Goal: Information Seeking & Learning: Learn about a topic

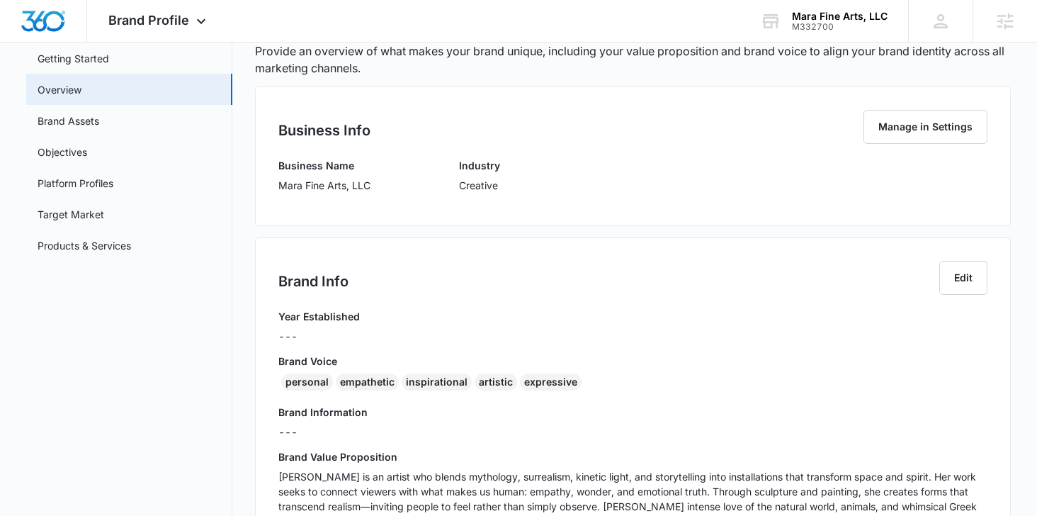
click at [566, 86] on div "Overview Provide an overview of what makes your brand unique, including your va…" at bounding box center [633, 480] width 757 height 940
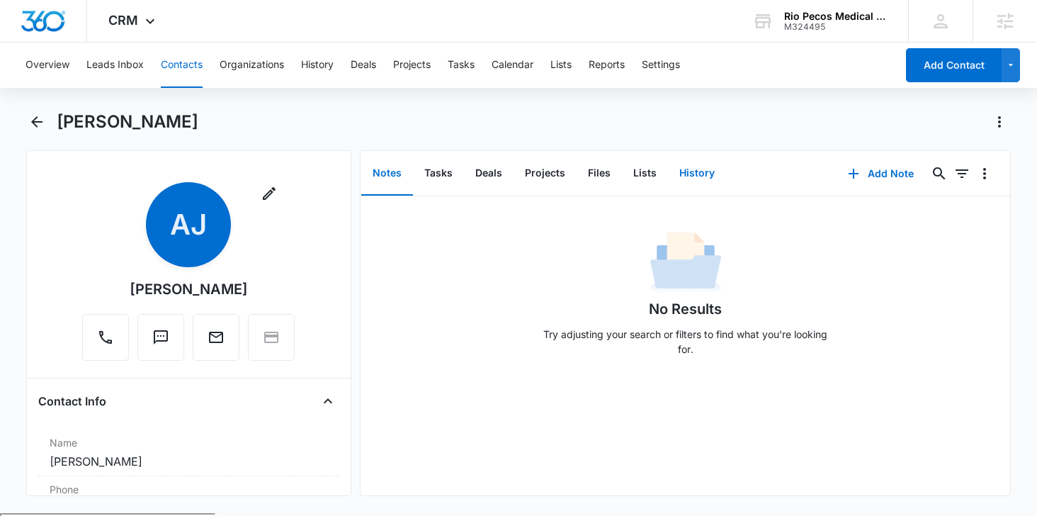
click at [686, 168] on button "History" at bounding box center [697, 174] width 58 height 44
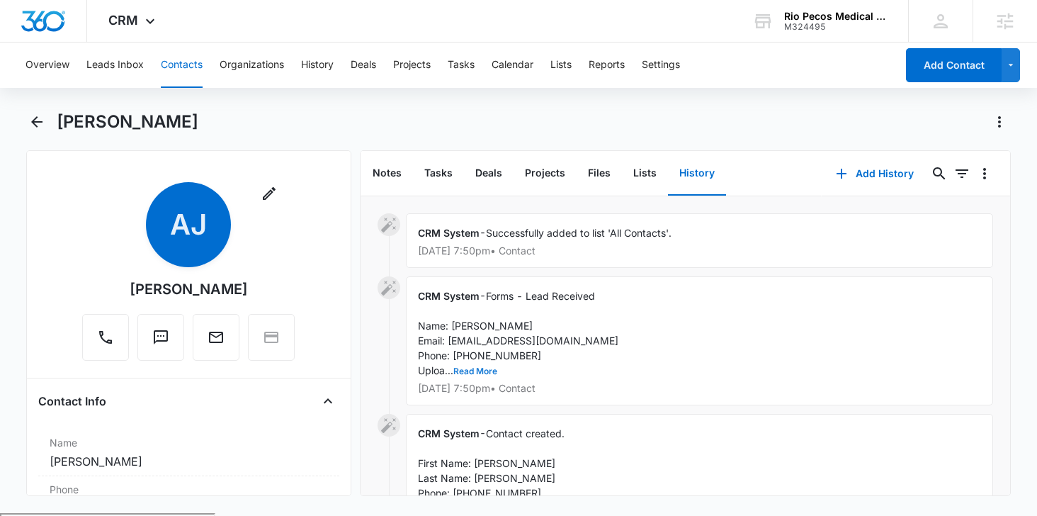
click at [479, 371] on button "Read More" at bounding box center [476, 371] width 44 height 9
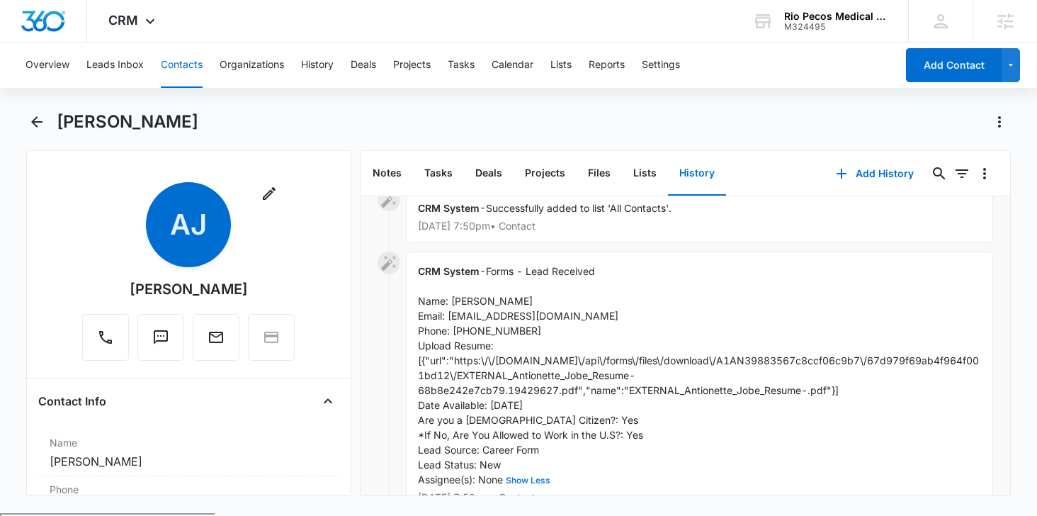
scroll to position [26, 0]
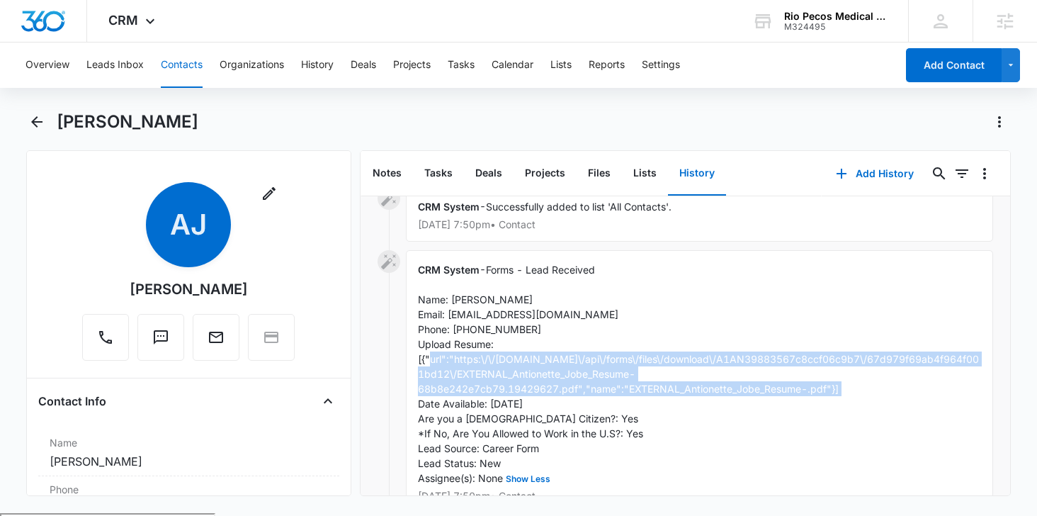
drag, startPoint x: 843, startPoint y: 390, endPoint x: 455, endPoint y: 359, distance: 389.5
click at [455, 359] on div "CRM System - Forms - Lead Received Name: [PERSON_NAME] Email: [EMAIL_ADDRESS][D…" at bounding box center [699, 381] width 587 height 263
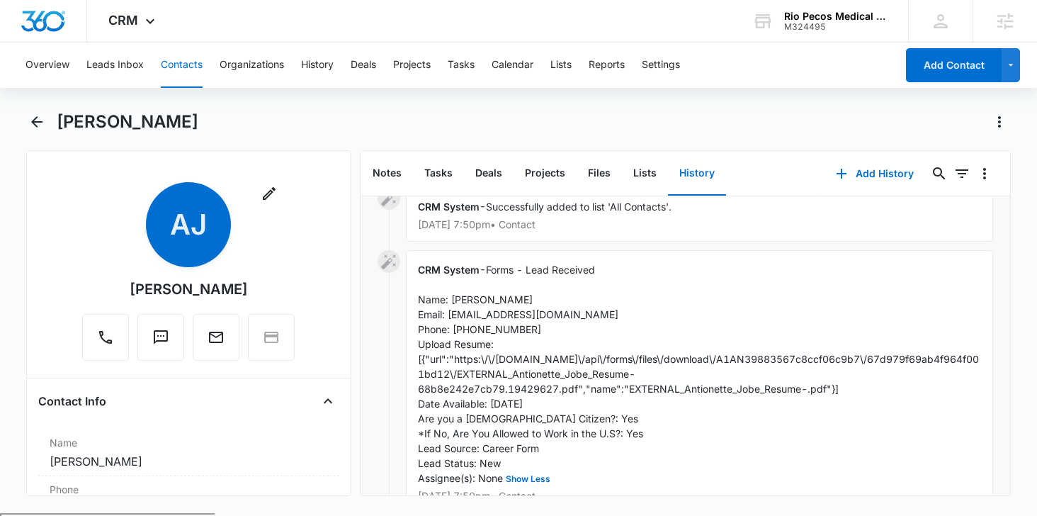
click at [473, 359] on span "Forms - Lead Received Name: [PERSON_NAME] Email: [EMAIL_ADDRESS][DOMAIN_NAME] P…" at bounding box center [698, 374] width 561 height 220
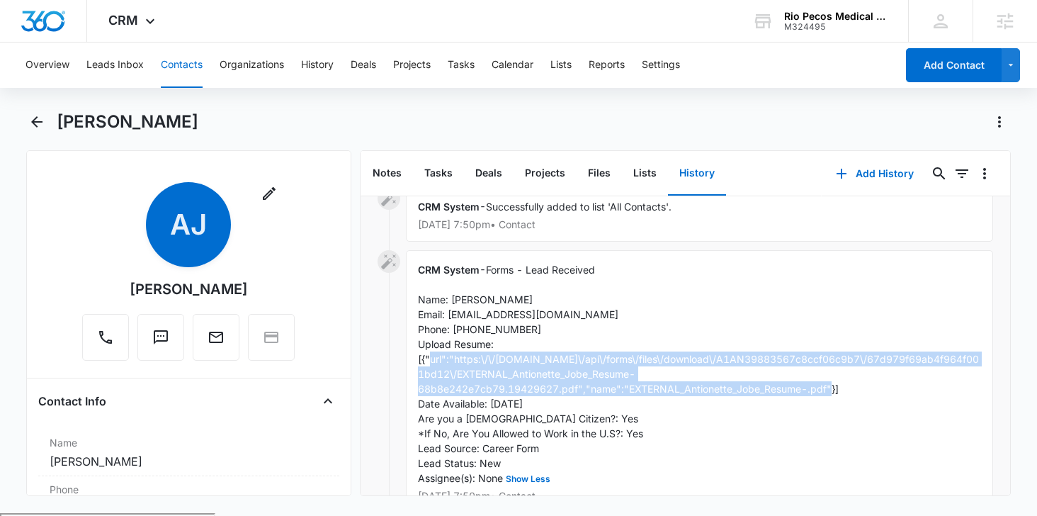
drag, startPoint x: 455, startPoint y: 358, endPoint x: 828, endPoint y: 389, distance: 374.0
click at [828, 389] on span "Forms - Lead Received Name: [PERSON_NAME] Email: [EMAIL_ADDRESS][DOMAIN_NAME] P…" at bounding box center [698, 374] width 561 height 220
copy span "https:\/\/[DOMAIN_NAME]\/api\/forms\/files\/download\/A1AN39883567c8ccf06c9b7\/…"
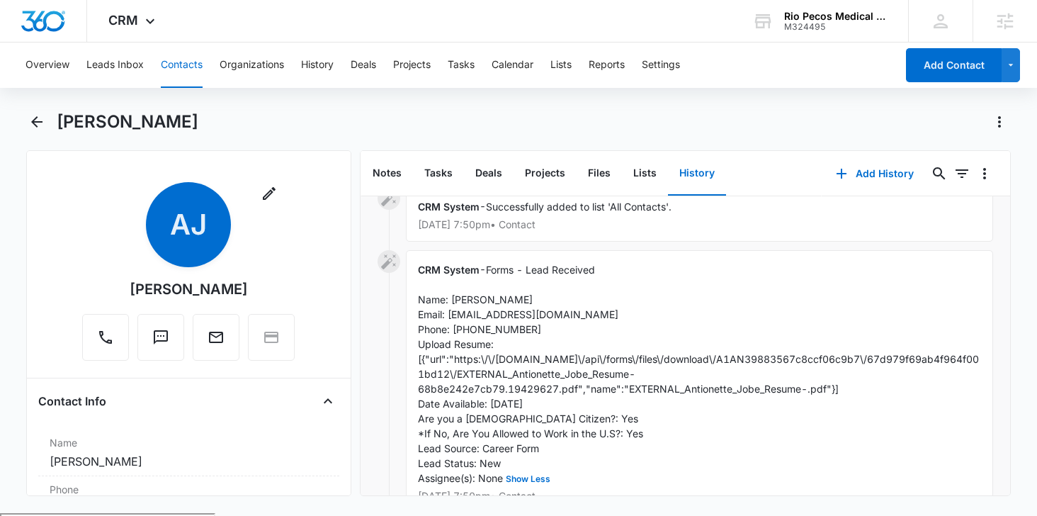
click at [668, 303] on div "CRM System - Forms - Lead Received Name: [PERSON_NAME] Email: [EMAIL_ADDRESS][D…" at bounding box center [699, 381] width 587 height 263
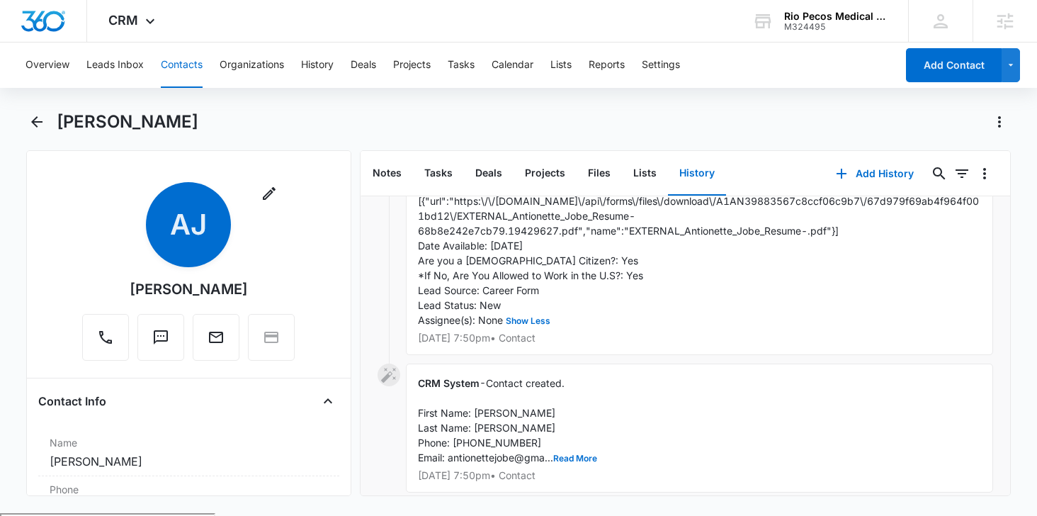
scroll to position [201, 0]
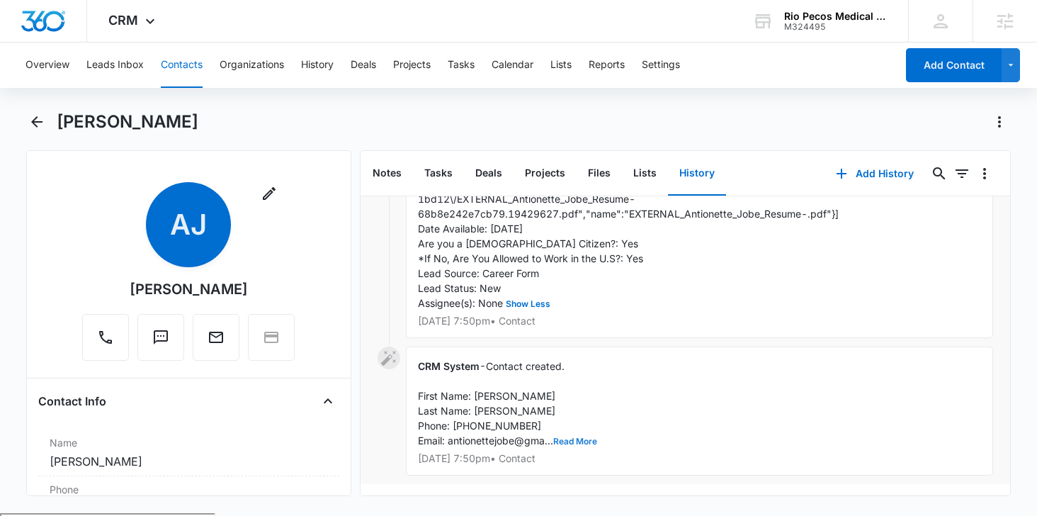
click at [581, 437] on button "Read More" at bounding box center [575, 441] width 44 height 9
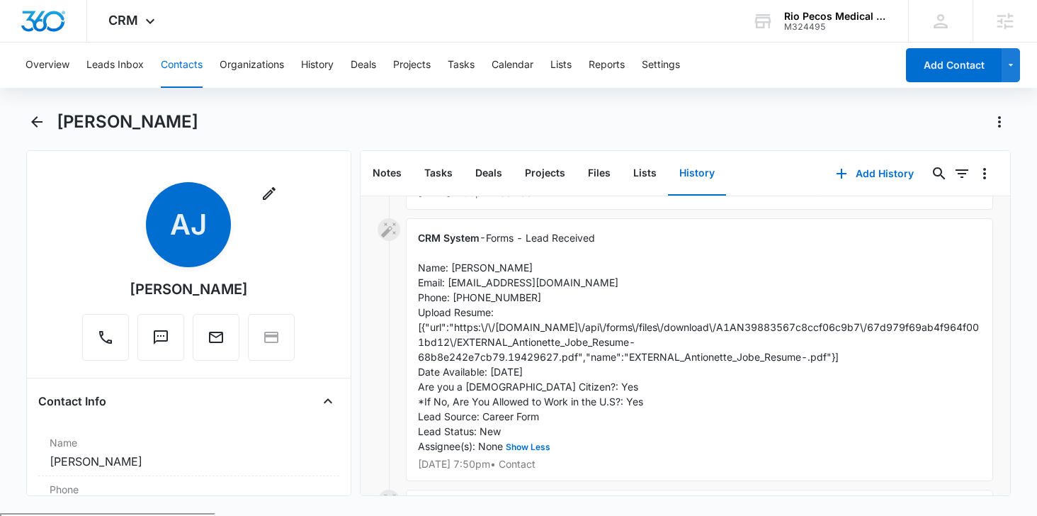
scroll to position [59, 0]
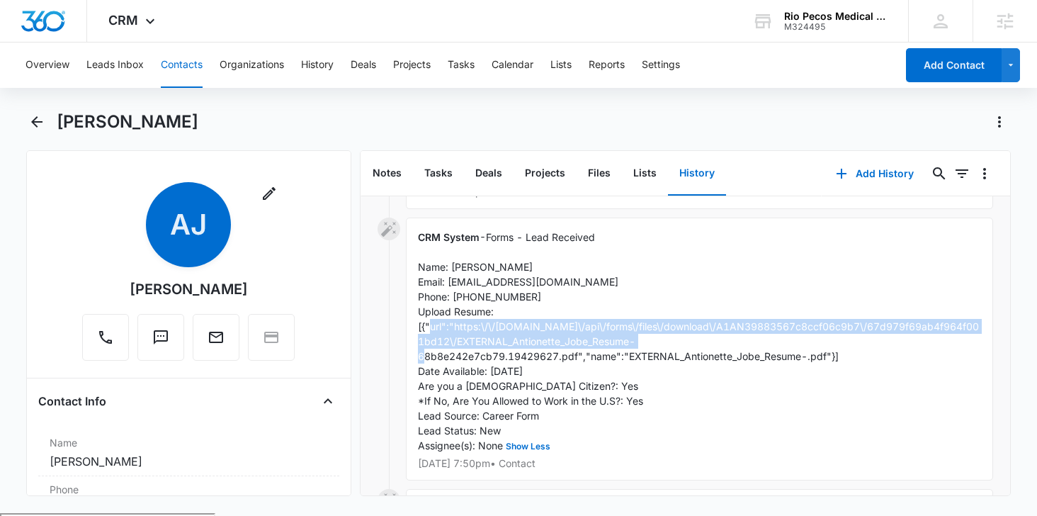
drag, startPoint x: 456, startPoint y: 324, endPoint x: 674, endPoint y: 337, distance: 218.0
click at [674, 337] on div "CRM System - Forms - Lead Received Name: [PERSON_NAME] Email: [EMAIL_ADDRESS][D…" at bounding box center [699, 349] width 587 height 263
copy span "https:\/\/[DOMAIN_NAME]\/api\/forms\/files\/download\/A1AN39883567c8ccf06c9b7\/…"
click at [602, 320] on div "CRM System - Forms - Lead Received Name: [PERSON_NAME] Email: [EMAIL_ADDRESS][D…" at bounding box center [699, 349] width 587 height 263
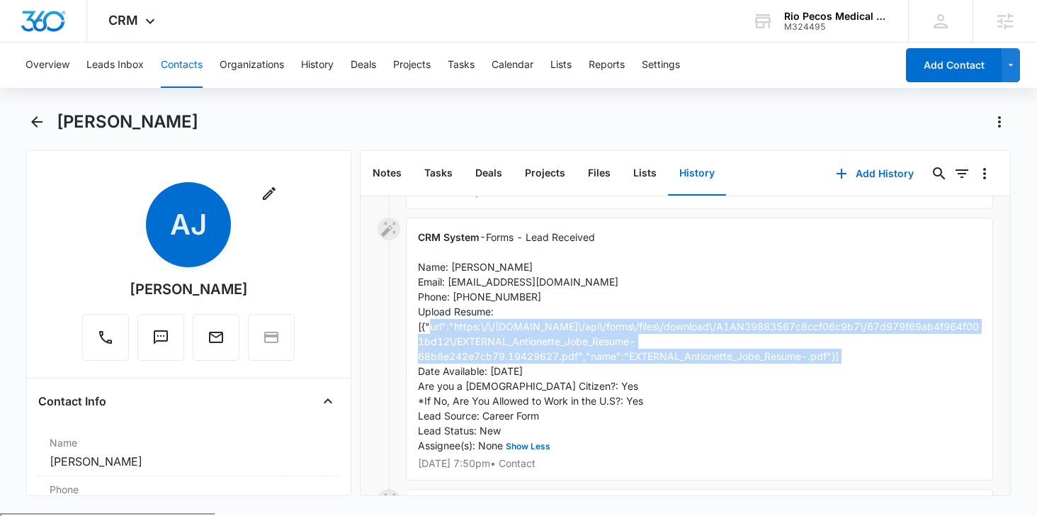
drag, startPoint x: 452, startPoint y: 324, endPoint x: 844, endPoint y: 359, distance: 393.5
click at [844, 359] on div "CRM System - Forms - Lead Received Name: [PERSON_NAME] Email: [EMAIL_ADDRESS][D…" at bounding box center [699, 349] width 587 height 263
copy span "https:\/\/[DOMAIN_NAME]\/api\/forms\/files\/download\/A1AN39883567c8ccf06c9b7\/…"
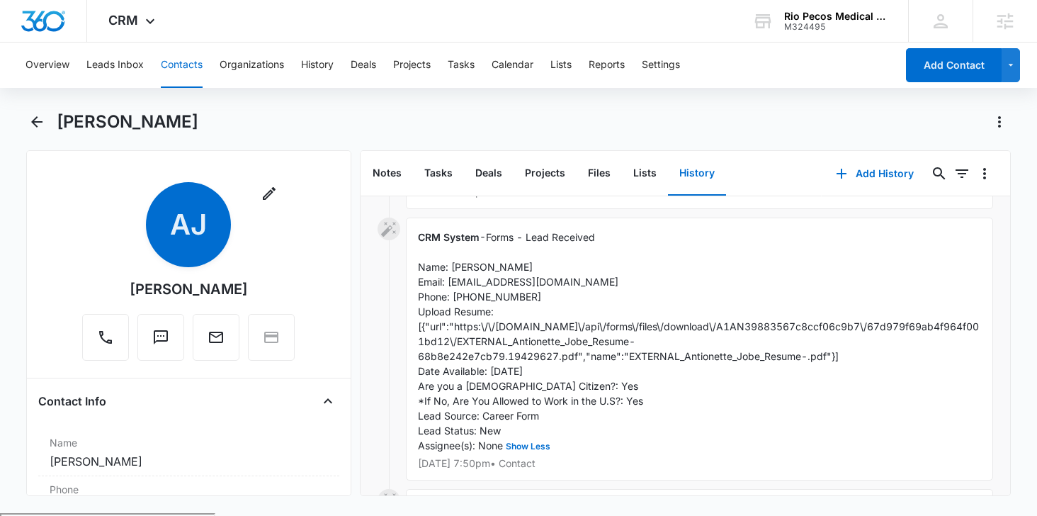
click at [605, 280] on div "CRM System - Forms - Lead Received Name: [PERSON_NAME] Email: [EMAIL_ADDRESS][D…" at bounding box center [699, 349] width 587 height 263
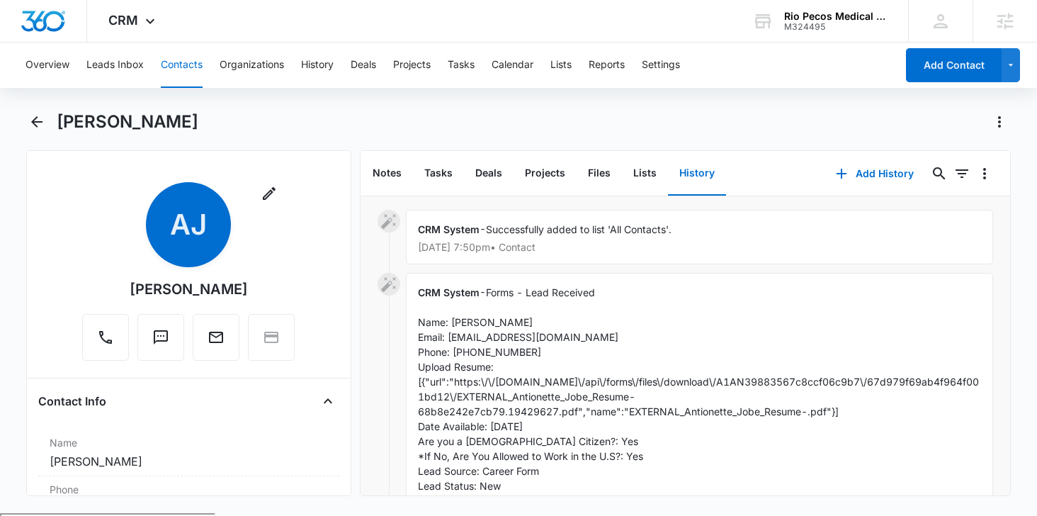
scroll to position [0, 0]
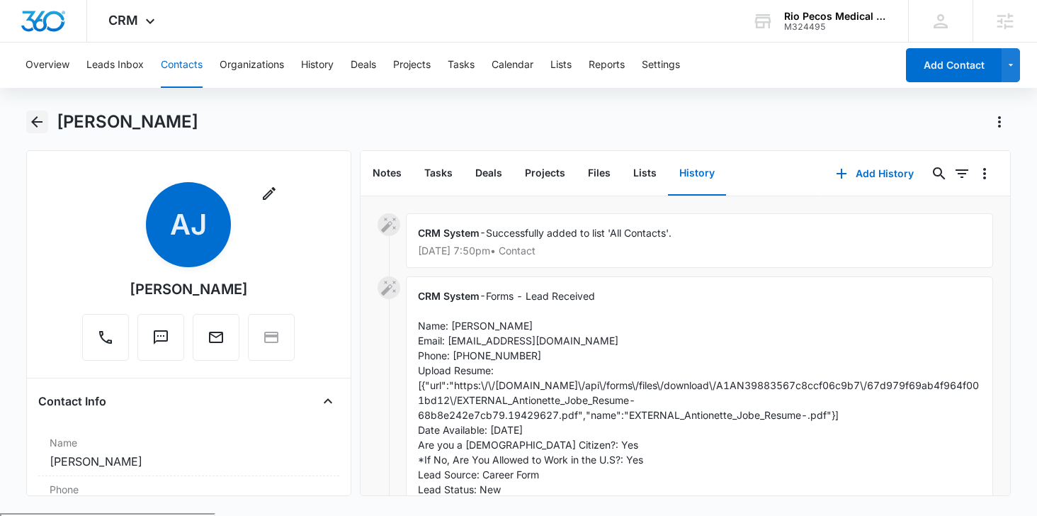
click at [40, 123] on icon "Back" at bounding box center [36, 121] width 17 height 17
click at [36, 119] on icon "Back" at bounding box center [36, 121] width 17 height 17
click at [120, 70] on button "Leads Inbox" at bounding box center [114, 65] width 57 height 45
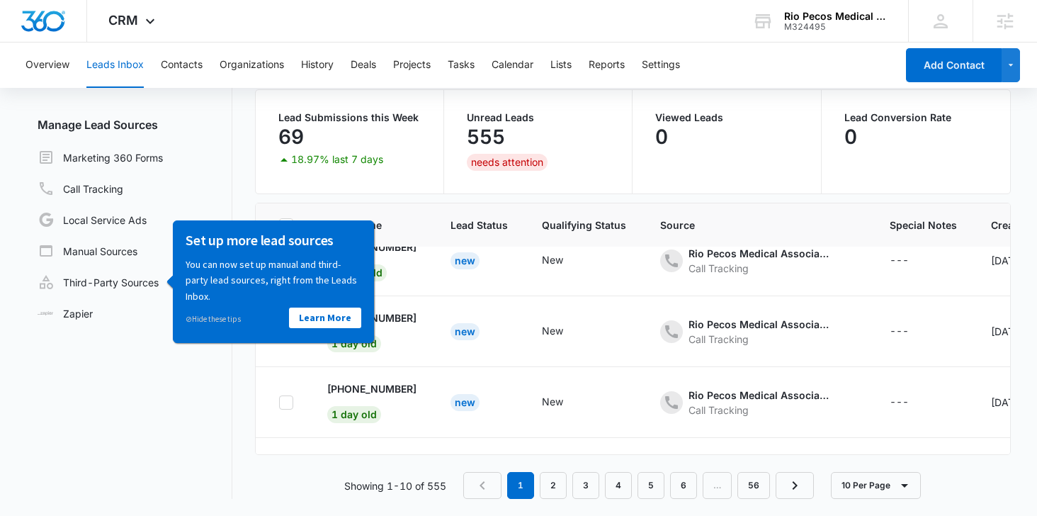
scroll to position [501, 0]
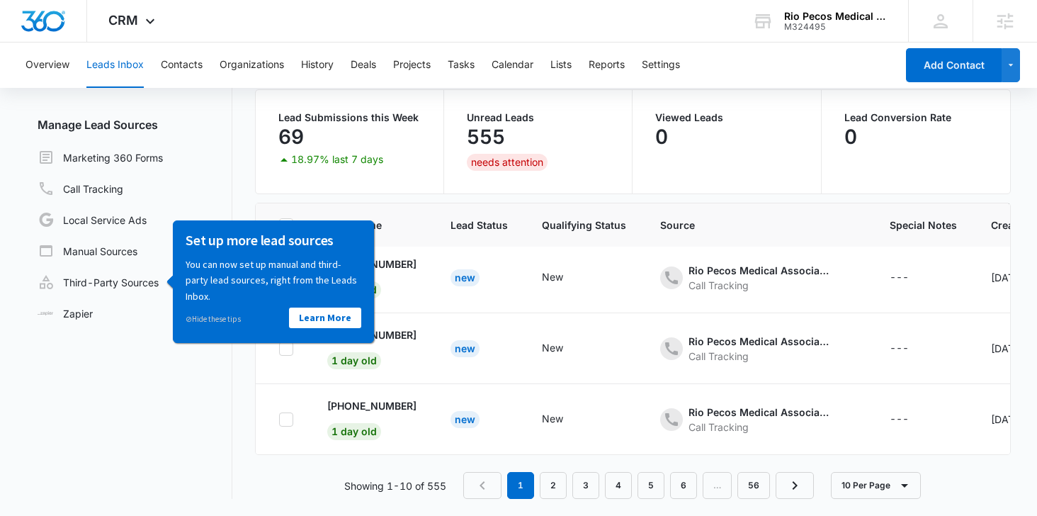
click at [541, 484] on nav "1 2 3 4 5 6 … 56" at bounding box center [638, 485] width 351 height 27
click at [548, 484] on link "2" at bounding box center [553, 485] width 27 height 27
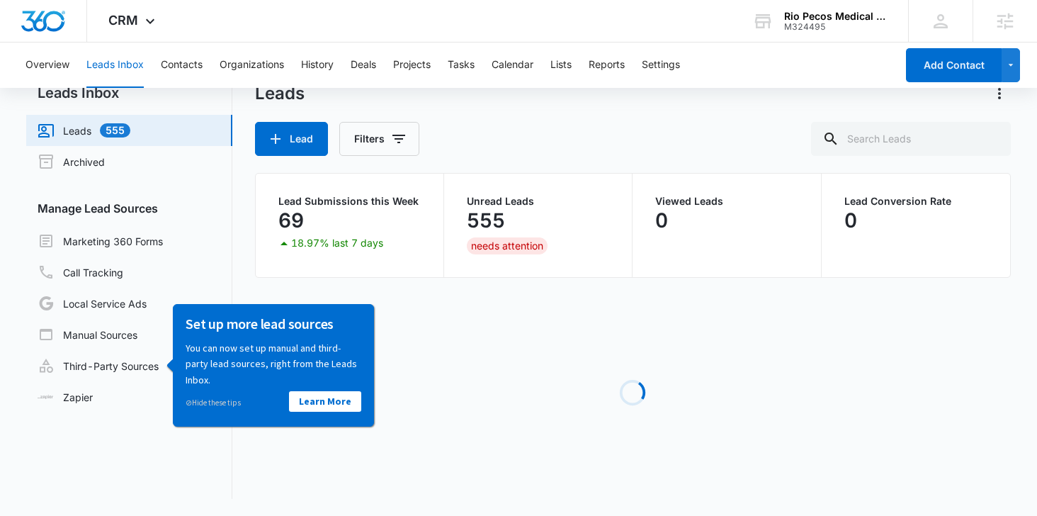
click at [213, 361] on p "You can now set up manual and third-party lead sources, right from the Leads In…" at bounding box center [274, 362] width 176 height 47
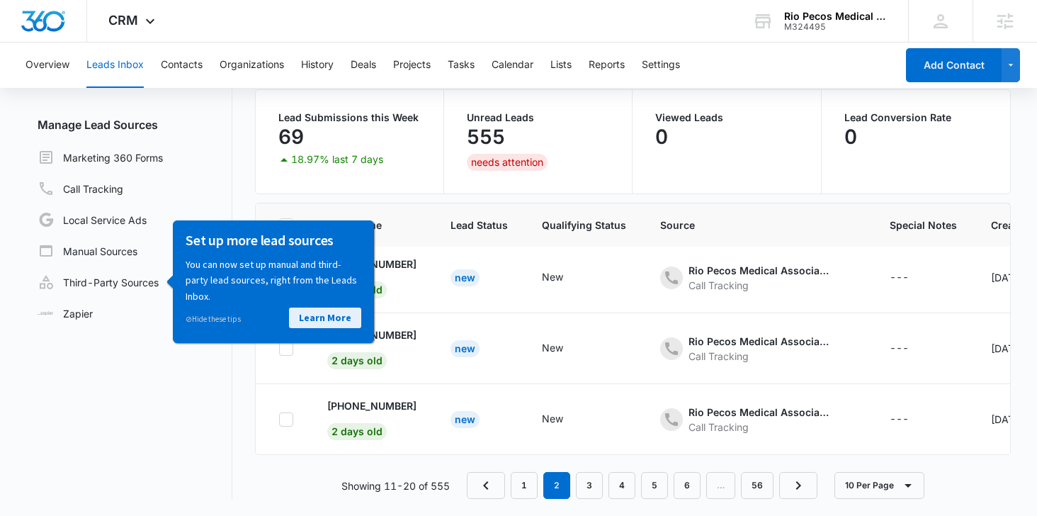
scroll to position [0, 0]
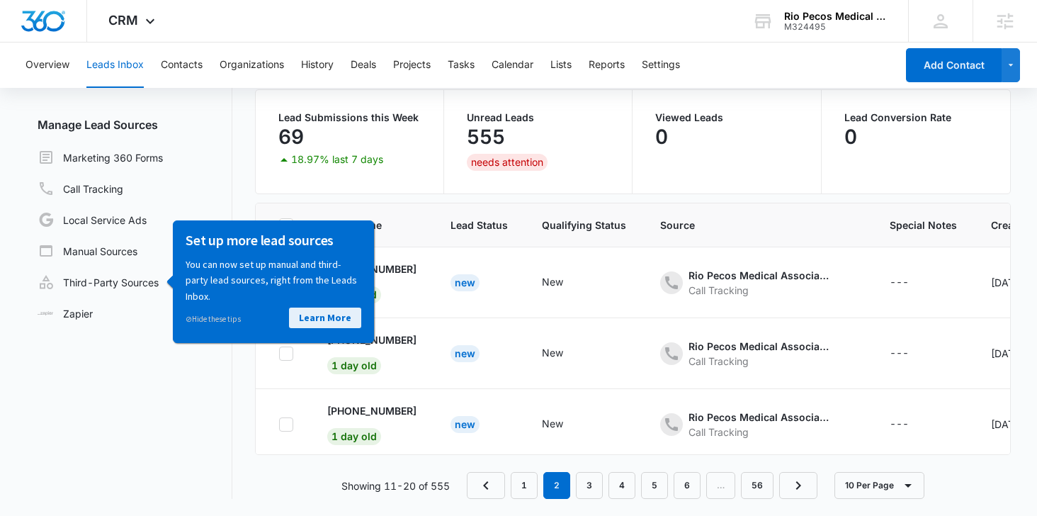
click at [330, 320] on link "Learn More" at bounding box center [325, 317] width 72 height 21
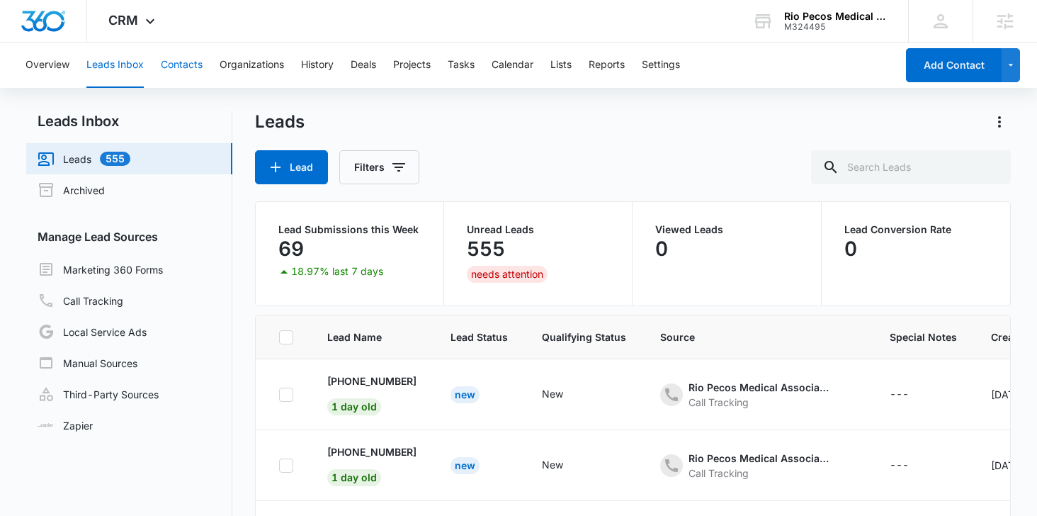
click at [193, 57] on button "Contacts" at bounding box center [182, 65] width 42 height 45
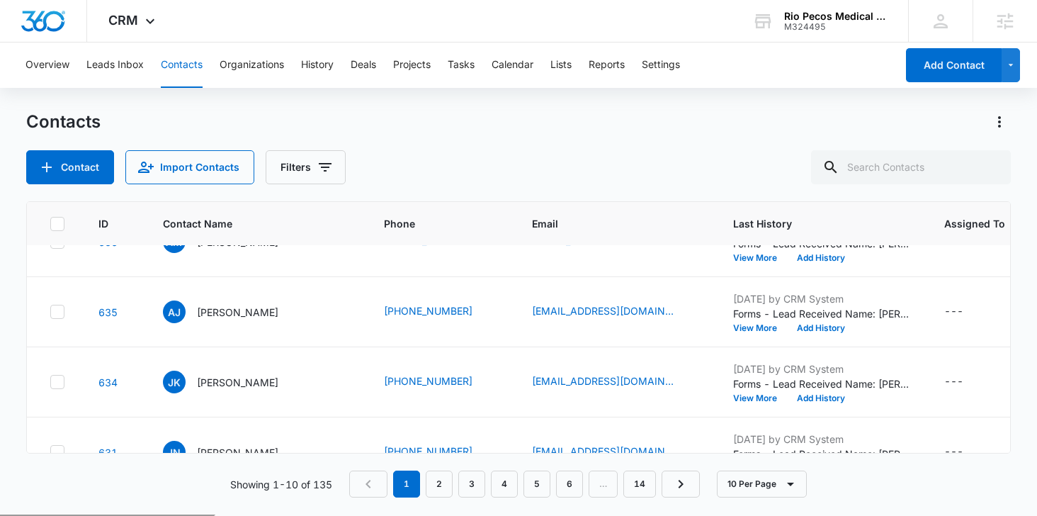
scroll to position [393, 0]
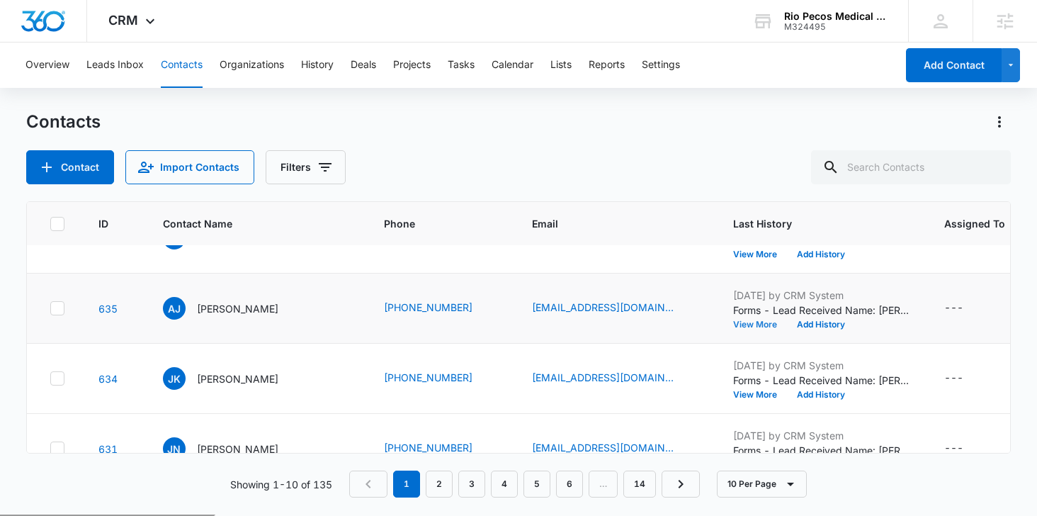
click at [733, 326] on button "View More" at bounding box center [760, 324] width 54 height 9
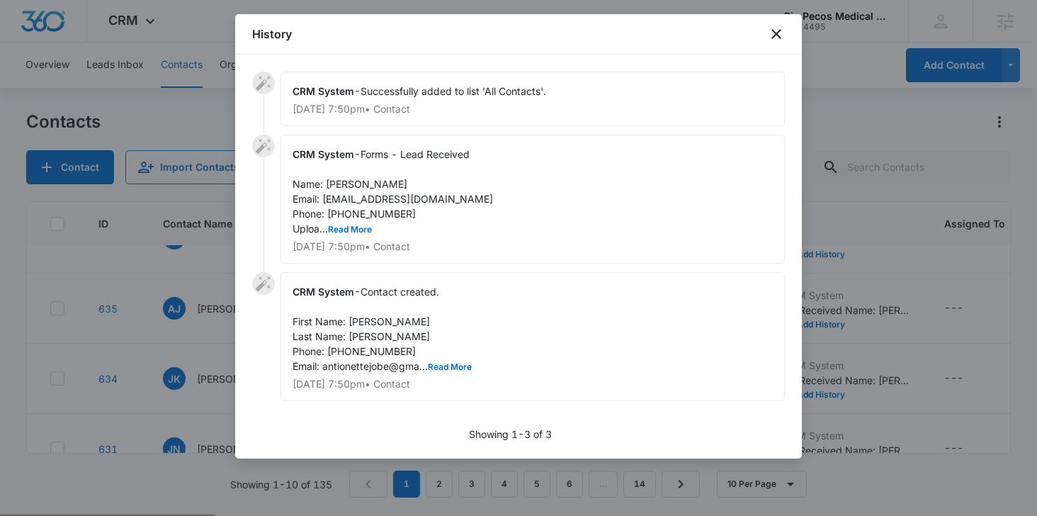
click at [356, 222] on div "CRM System - Forms - Lead Received Name: [PERSON_NAME] Email: [EMAIL_ADDRESS][D…" at bounding box center [533, 199] width 505 height 129
click at [356, 225] on button "Read More" at bounding box center [350, 229] width 44 height 9
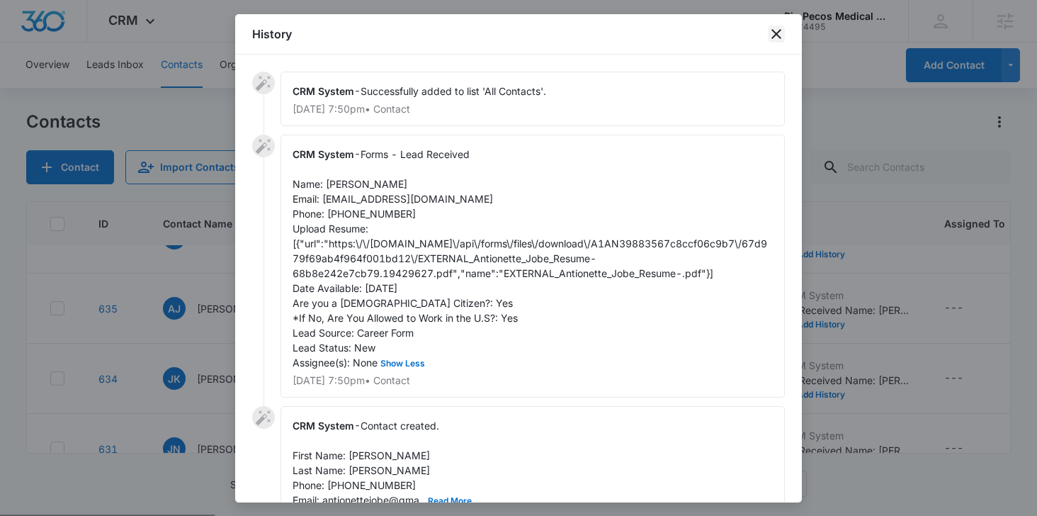
click at [775, 33] on icon "close" at bounding box center [776, 34] width 17 height 17
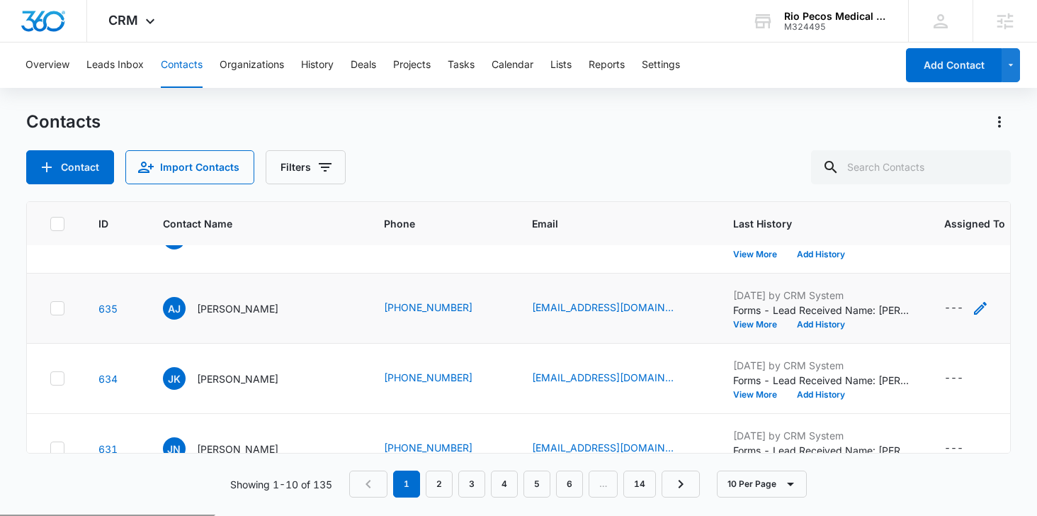
click at [945, 306] on div "---" at bounding box center [954, 308] width 19 height 17
click at [733, 325] on button "View More" at bounding box center [760, 324] width 54 height 9
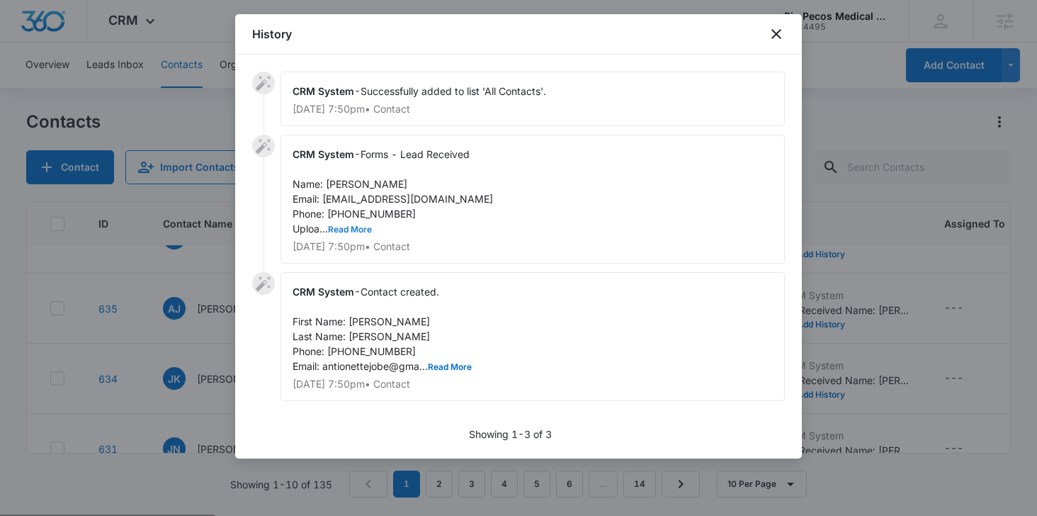
click at [355, 228] on button "Read More" at bounding box center [350, 229] width 44 height 9
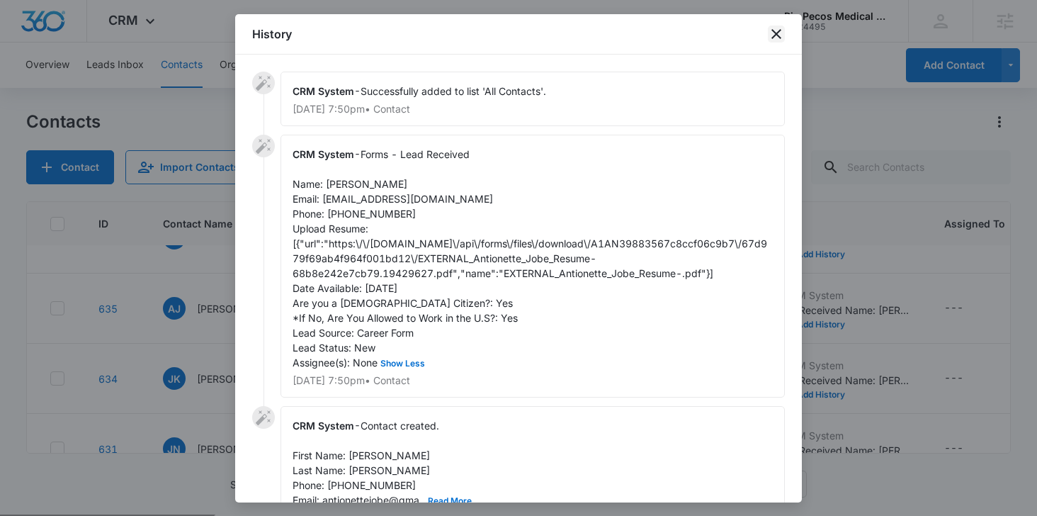
click at [778, 28] on icon "close" at bounding box center [776, 34] width 17 height 17
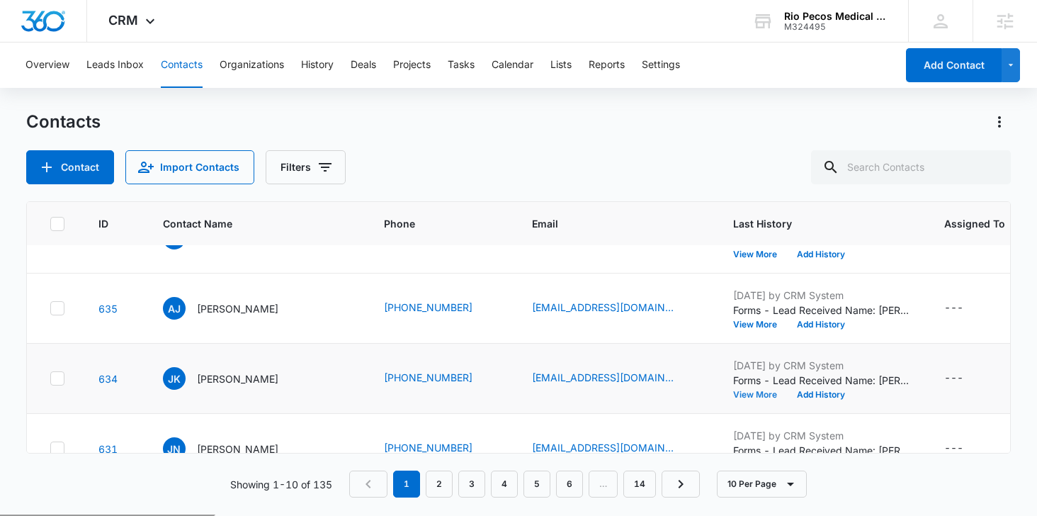
click at [736, 398] on button "View More" at bounding box center [760, 394] width 54 height 9
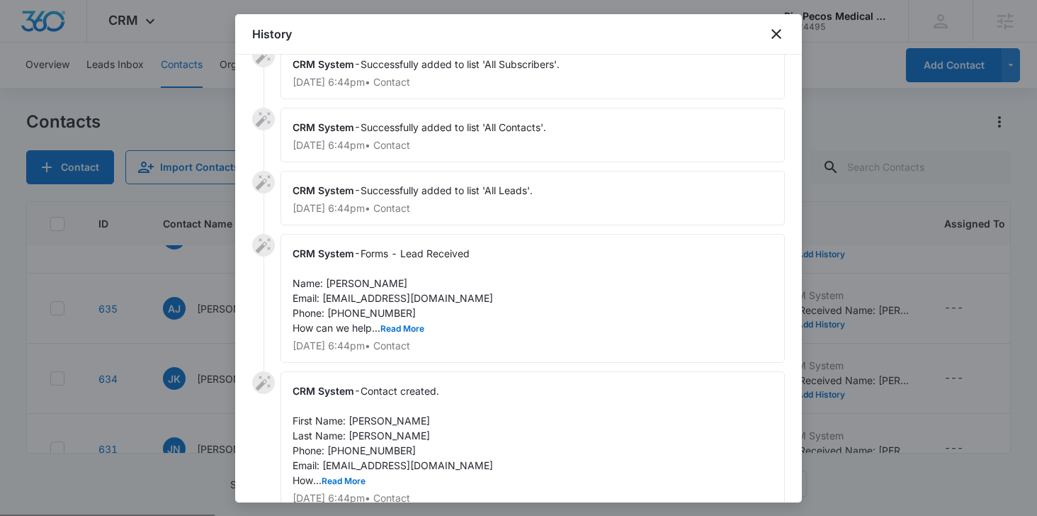
scroll to position [28, 0]
click at [406, 325] on button "Read More" at bounding box center [403, 328] width 44 height 9
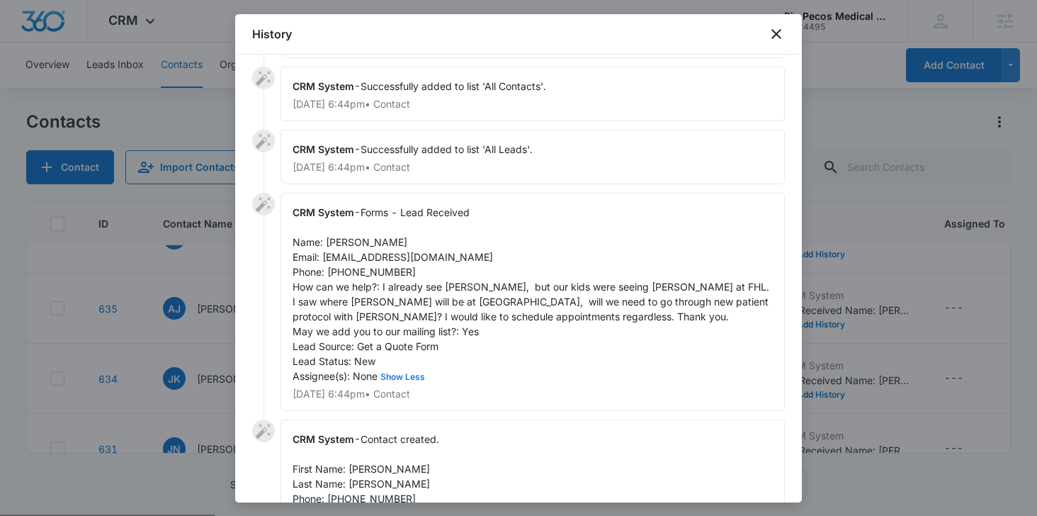
scroll to position [186, 0]
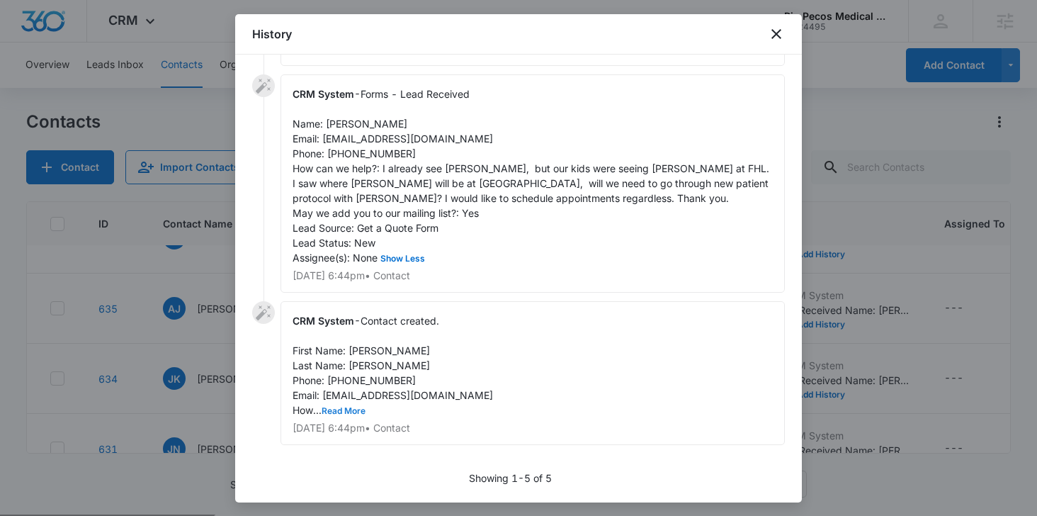
click at [358, 407] on button "Read More" at bounding box center [344, 411] width 44 height 9
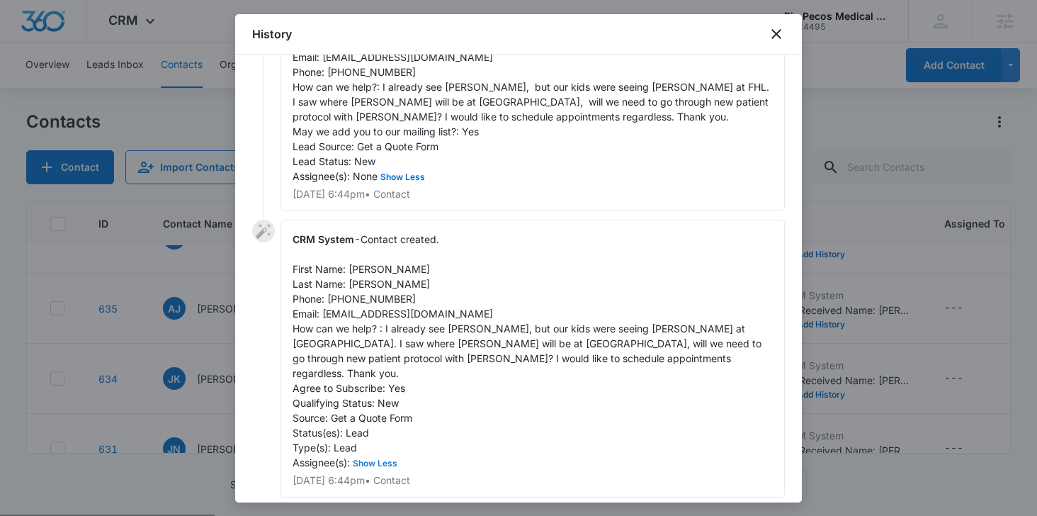
scroll to position [305, 0]
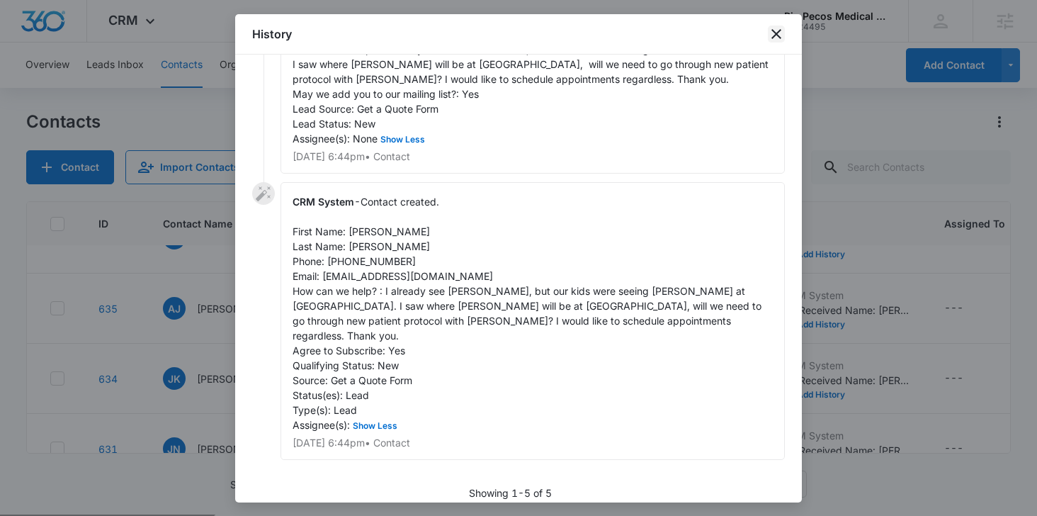
click at [774, 31] on icon "close" at bounding box center [777, 34] width 10 height 10
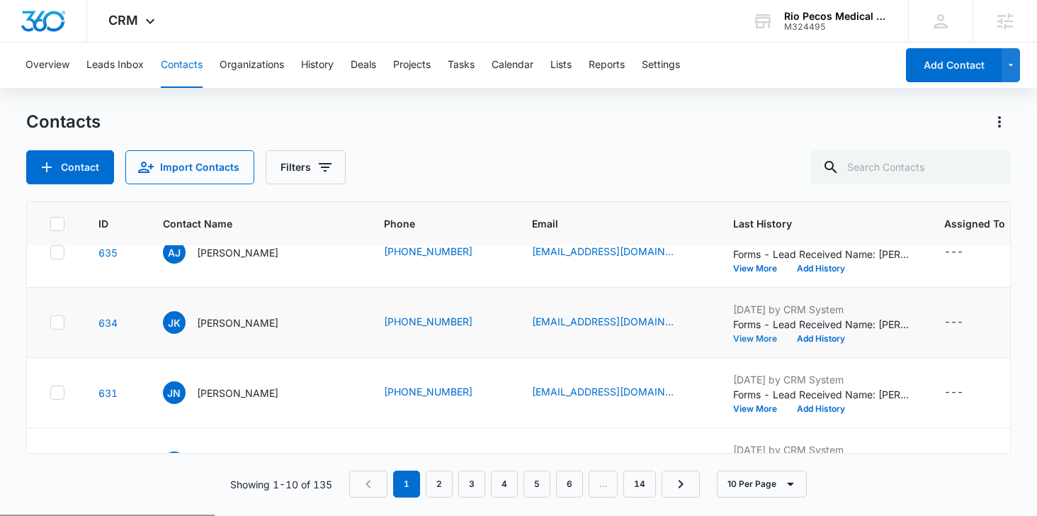
scroll to position [451, 0]
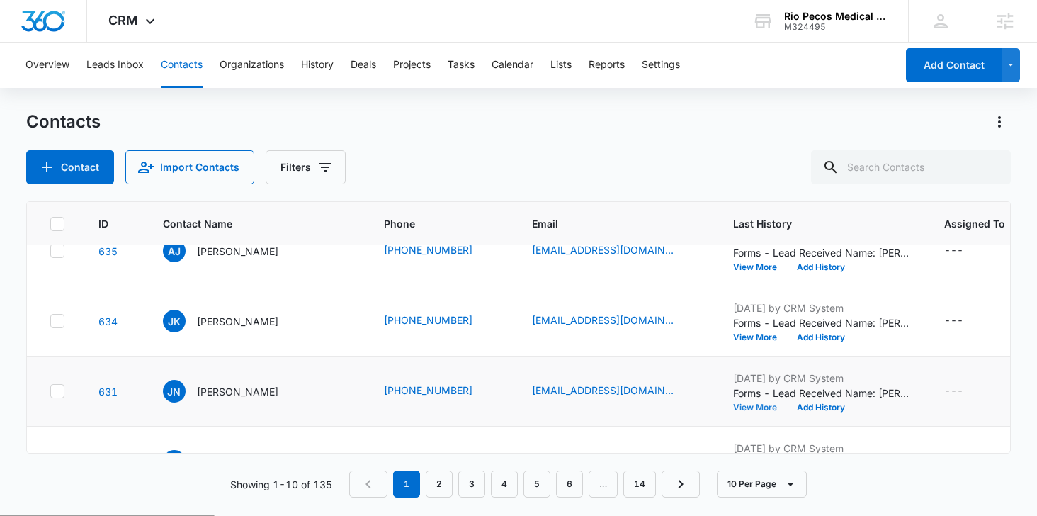
click at [733, 407] on button "View More" at bounding box center [760, 407] width 54 height 9
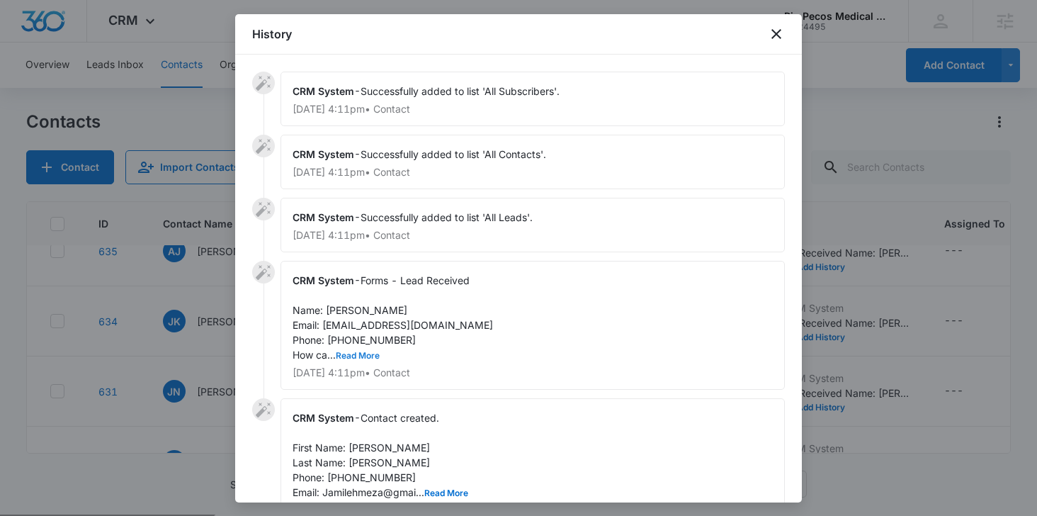
click at [365, 353] on button "Read More" at bounding box center [358, 355] width 44 height 9
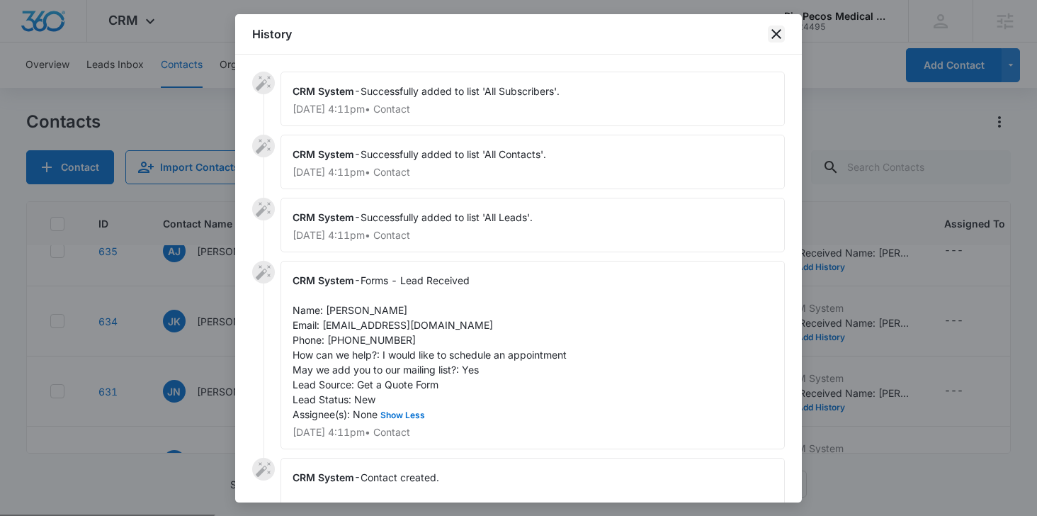
click at [776, 32] on icon "close" at bounding box center [776, 34] width 17 height 17
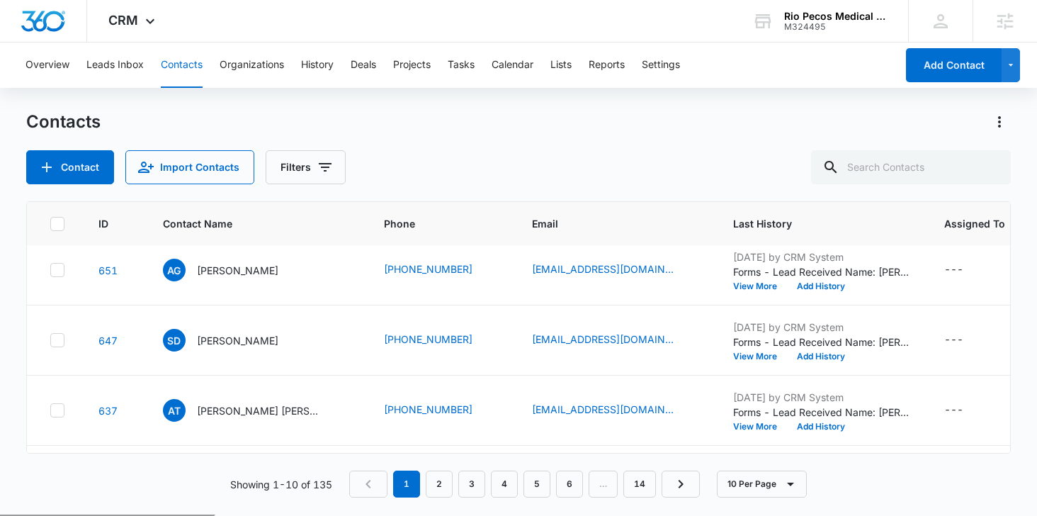
scroll to position [141, 0]
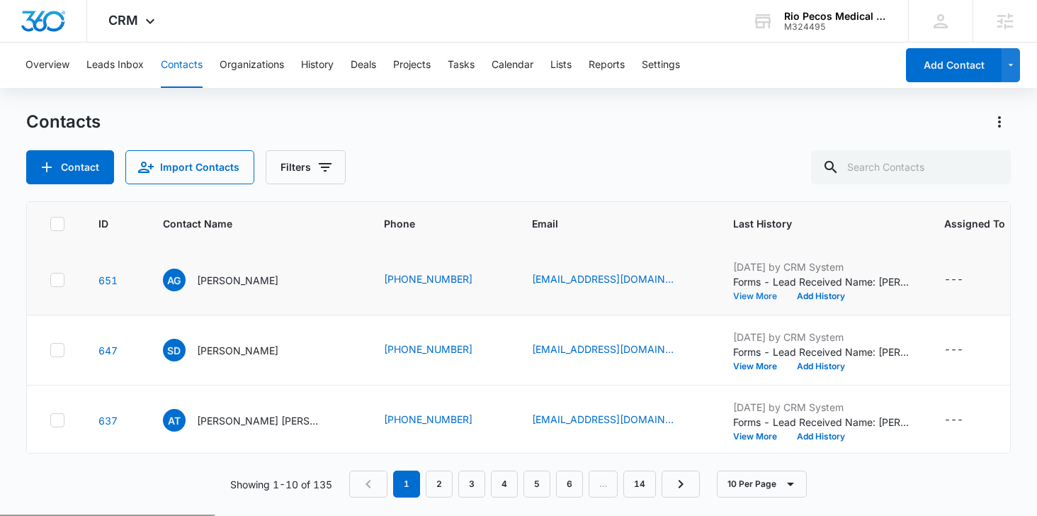
click at [738, 292] on button "View More" at bounding box center [760, 296] width 54 height 9
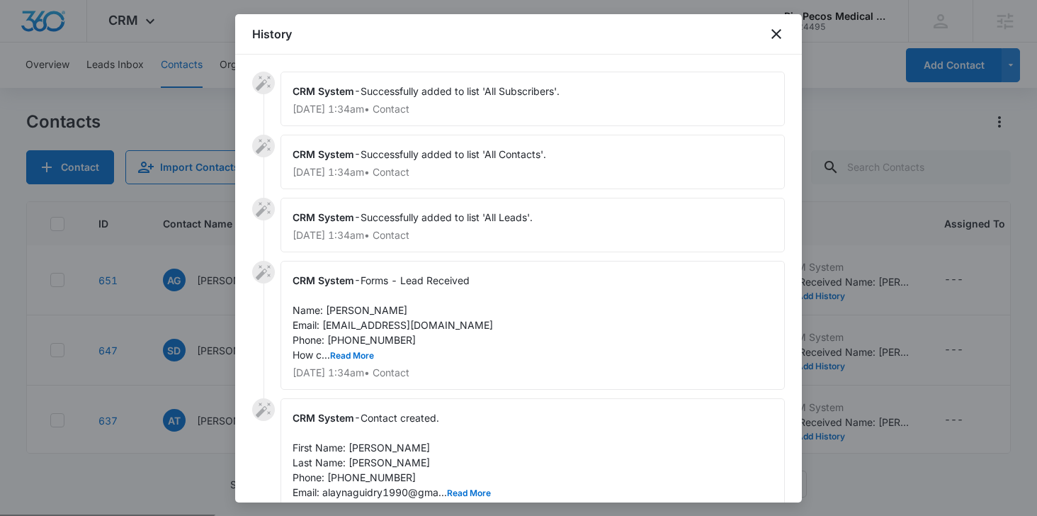
click at [344, 349] on span "Forms - Lead Received Name: [PERSON_NAME] Email: [EMAIL_ADDRESS][DOMAIN_NAME] P…" at bounding box center [393, 317] width 201 height 86
click at [344, 351] on button "Read More" at bounding box center [352, 355] width 44 height 9
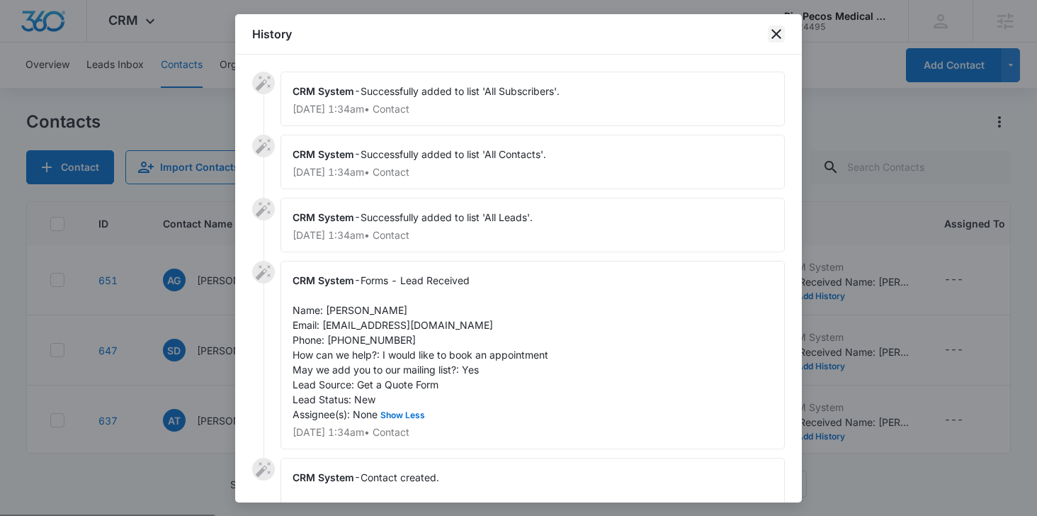
click at [777, 30] on icon "close" at bounding box center [776, 34] width 17 height 17
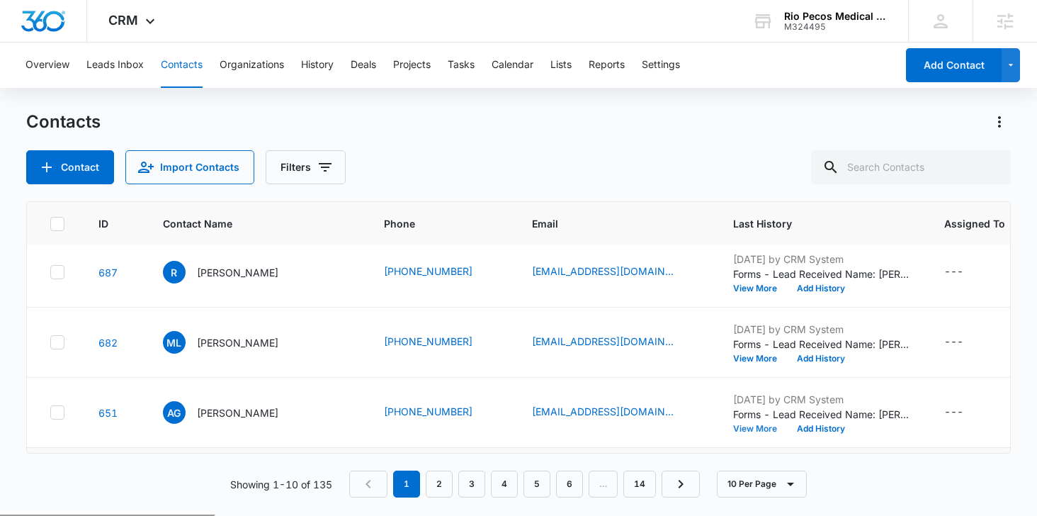
scroll to position [0, 0]
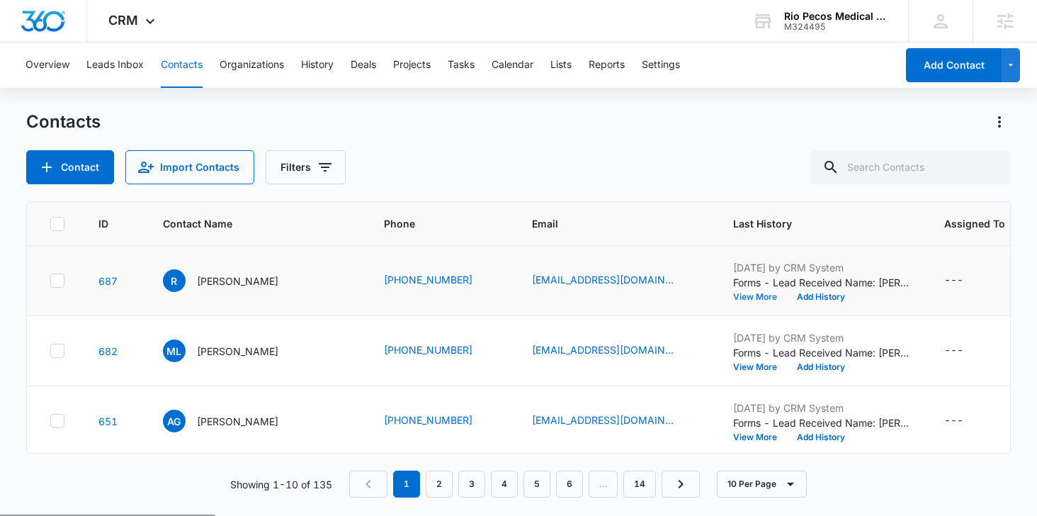
click at [733, 300] on button "View More" at bounding box center [760, 297] width 54 height 9
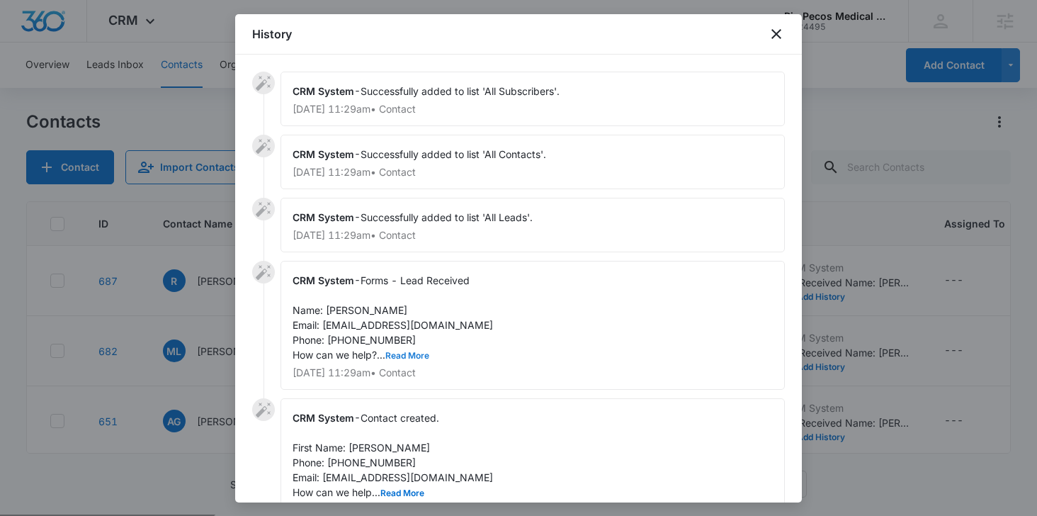
click at [394, 359] on button "Read More" at bounding box center [407, 355] width 44 height 9
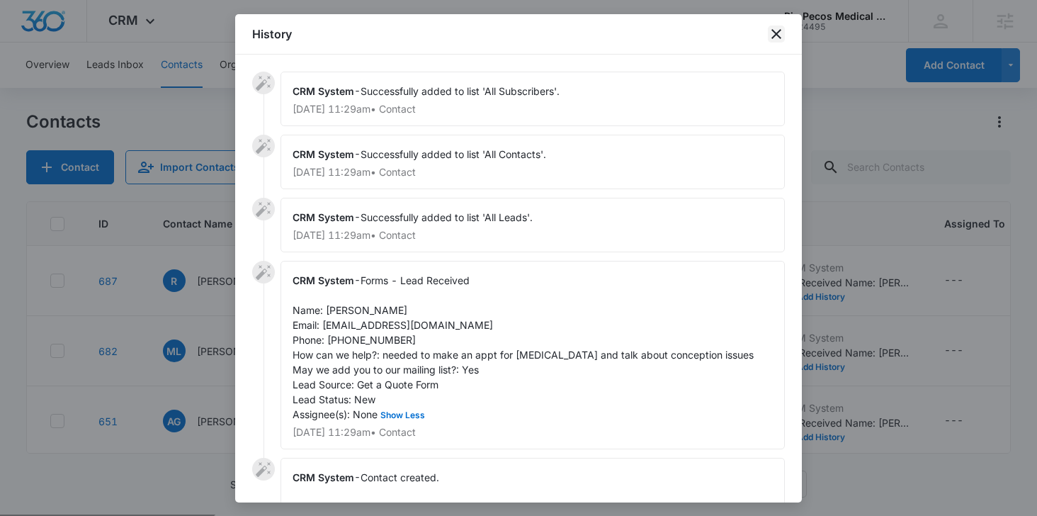
click at [783, 33] on icon "close" at bounding box center [776, 34] width 17 height 17
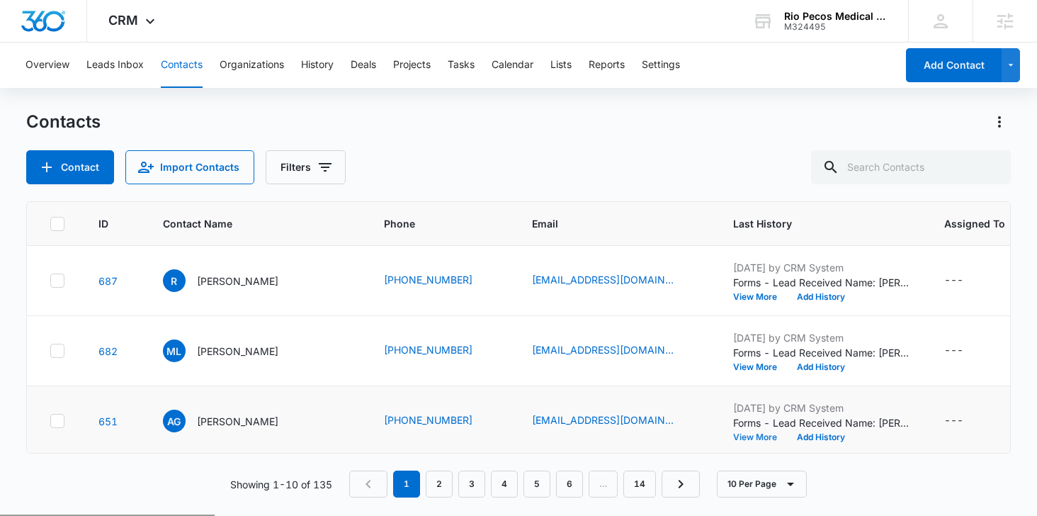
click at [736, 437] on button "View More" at bounding box center [760, 437] width 54 height 9
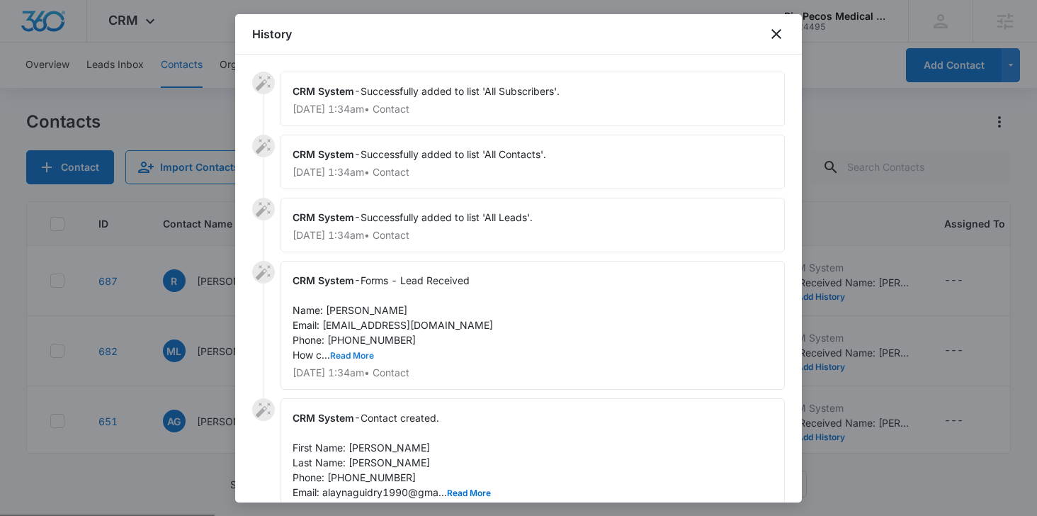
click at [353, 356] on button "Read More" at bounding box center [352, 355] width 44 height 9
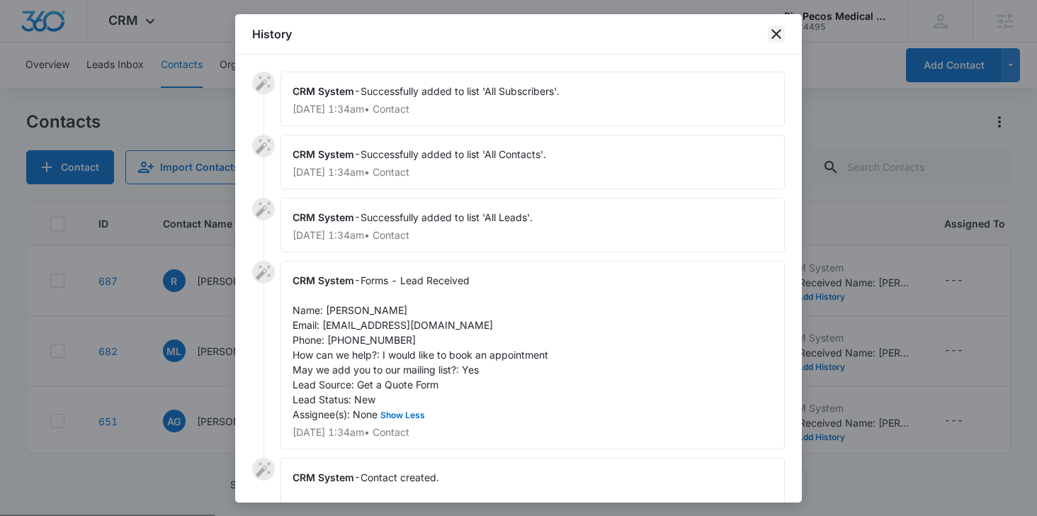
click at [776, 33] on icon "close" at bounding box center [777, 34] width 10 height 10
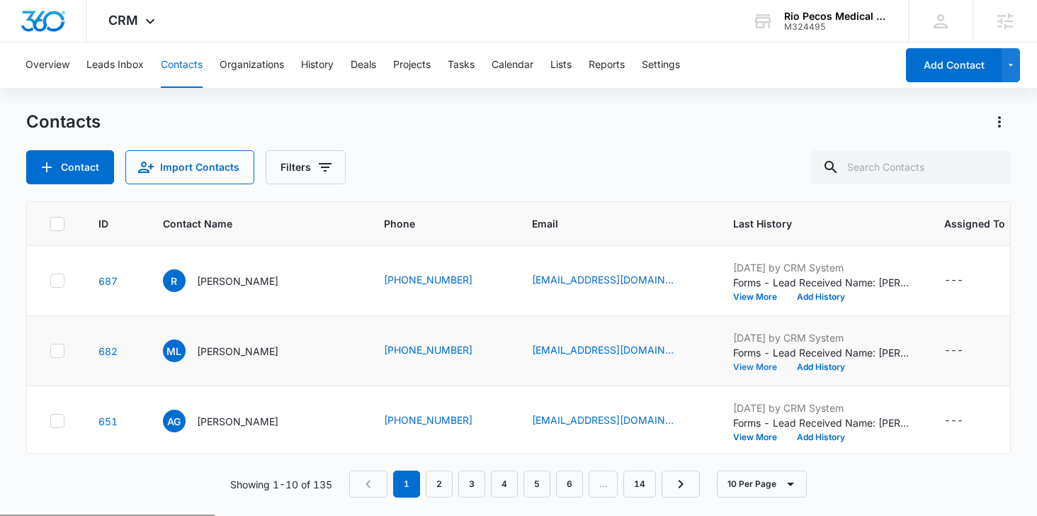
click at [736, 368] on button "View More" at bounding box center [760, 367] width 54 height 9
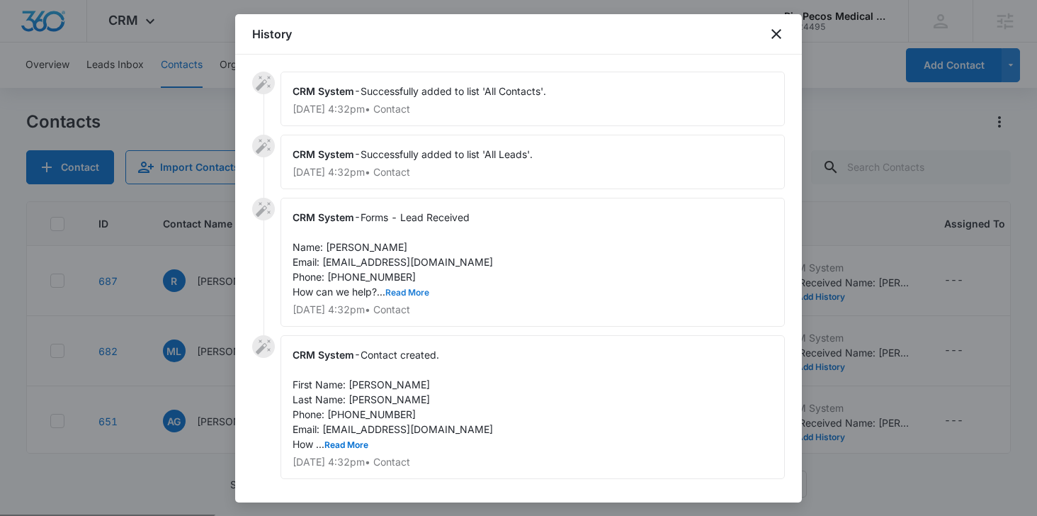
click at [385, 293] on button "Read More" at bounding box center [407, 292] width 44 height 9
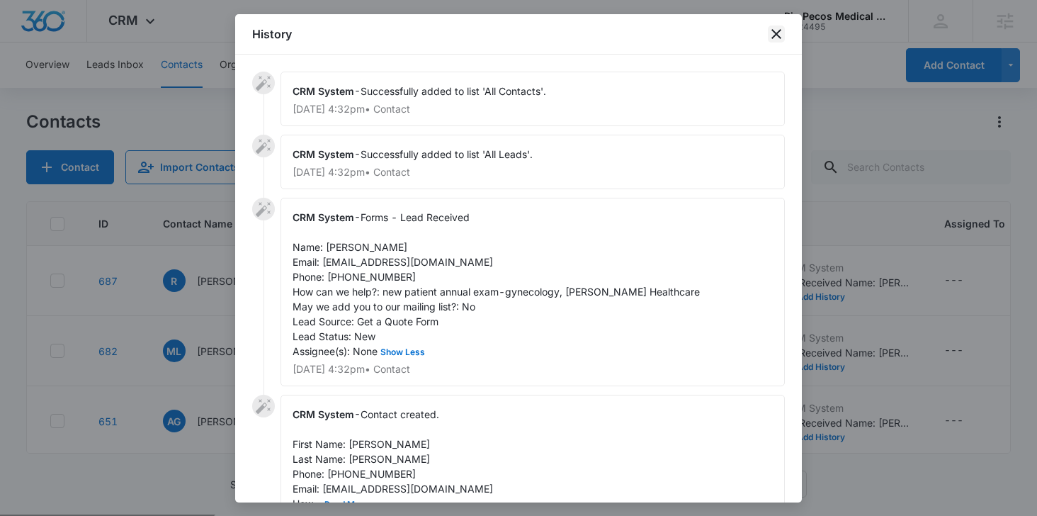
click at [771, 35] on icon "close" at bounding box center [776, 34] width 17 height 17
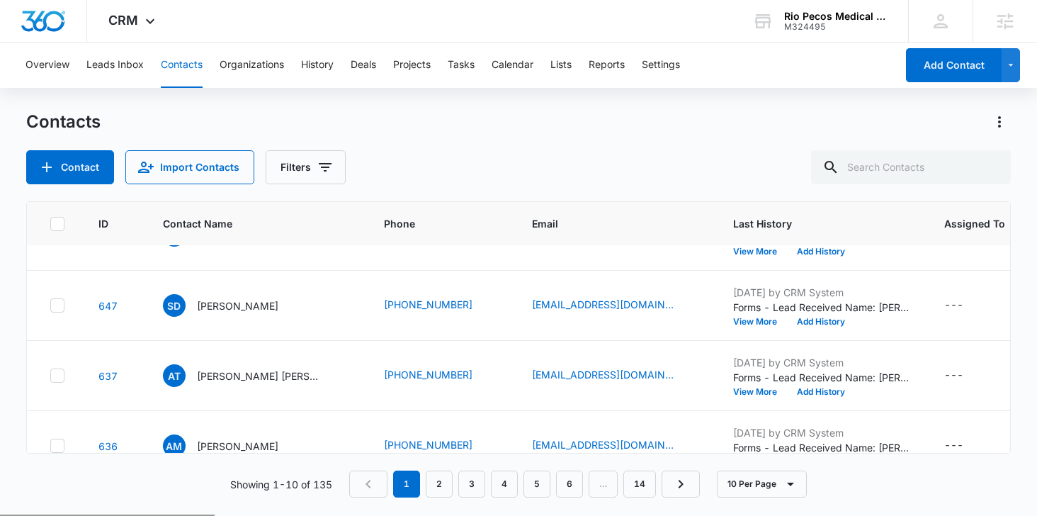
scroll to position [195, 0]
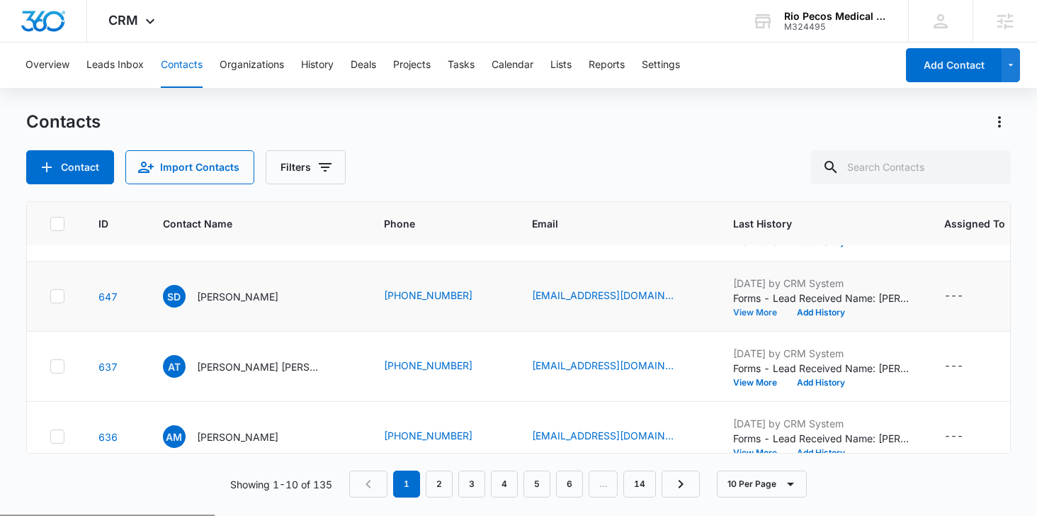
click at [736, 317] on button "View More" at bounding box center [760, 312] width 54 height 9
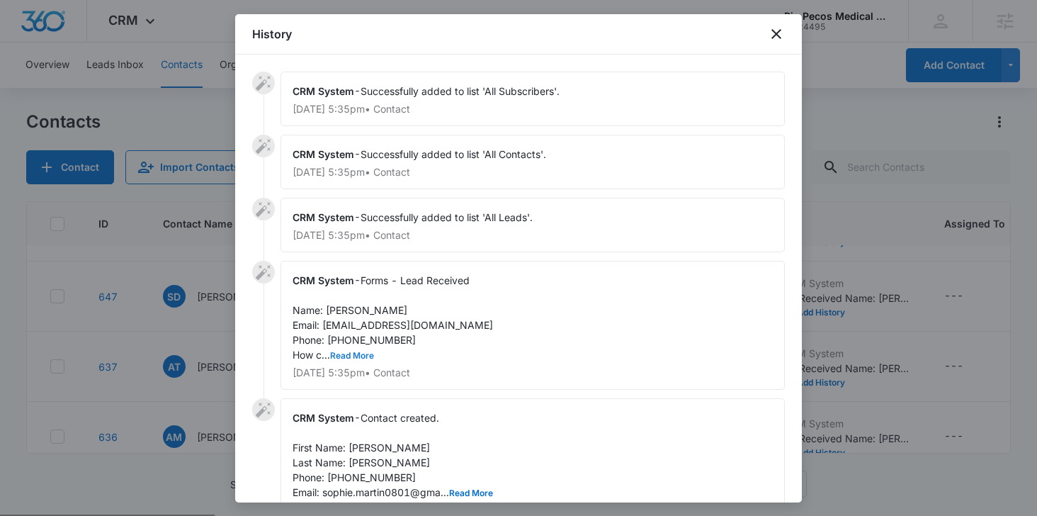
click at [345, 354] on button "Read More" at bounding box center [352, 355] width 44 height 9
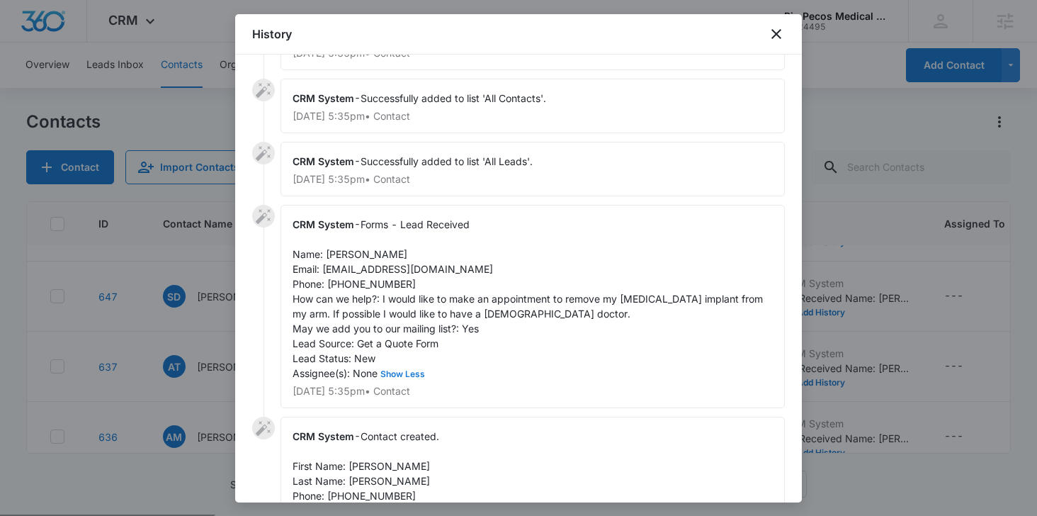
scroll to position [71, 0]
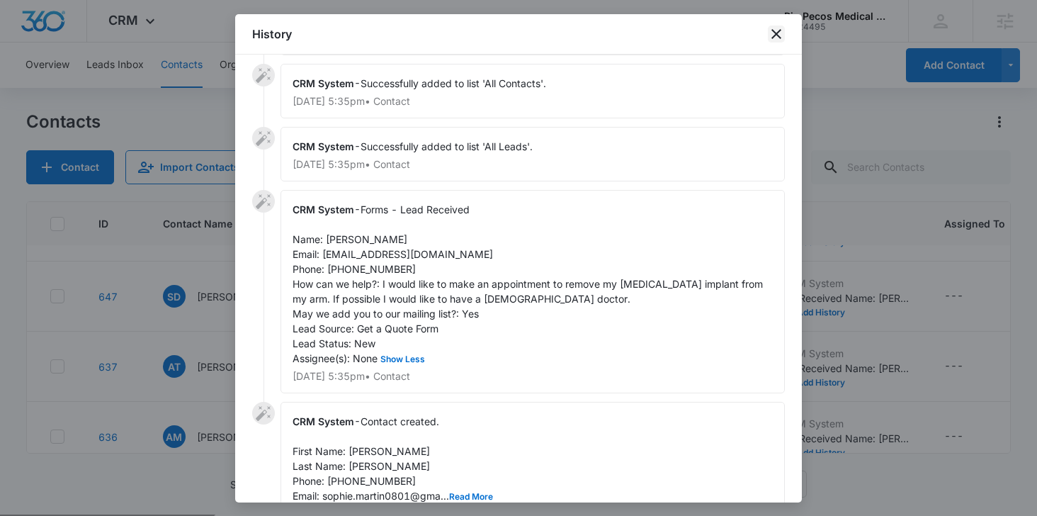
click at [776, 33] on icon "close" at bounding box center [777, 34] width 10 height 10
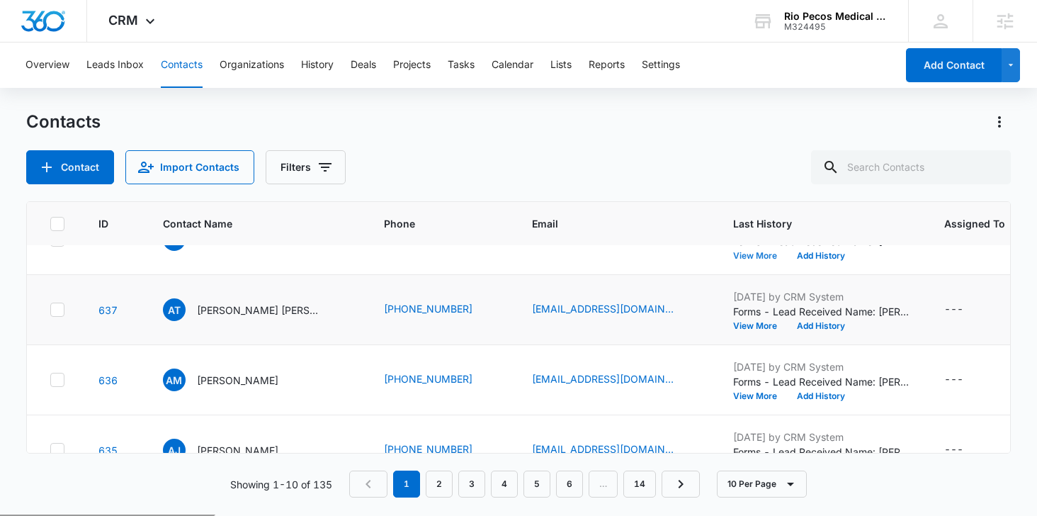
scroll to position [257, 0]
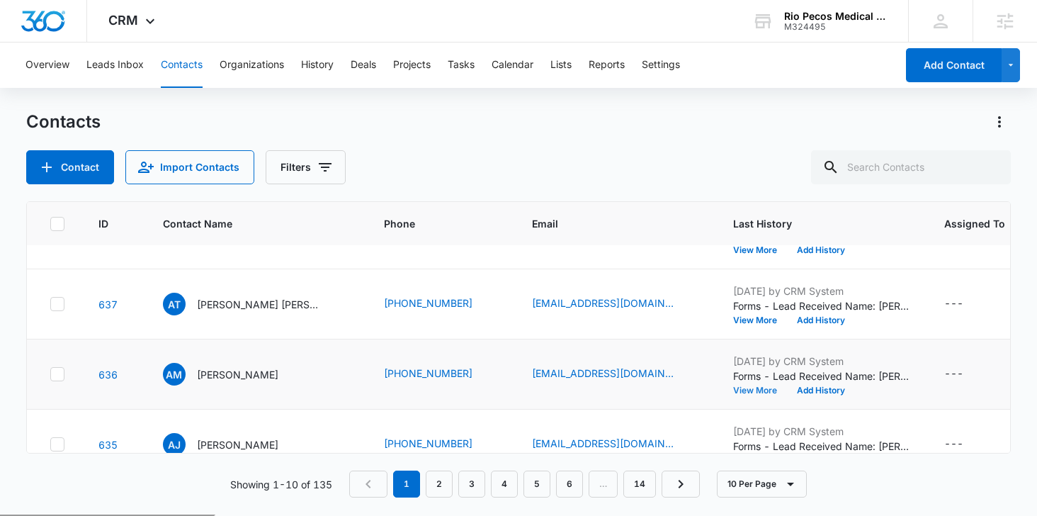
click at [733, 392] on button "View More" at bounding box center [760, 390] width 54 height 9
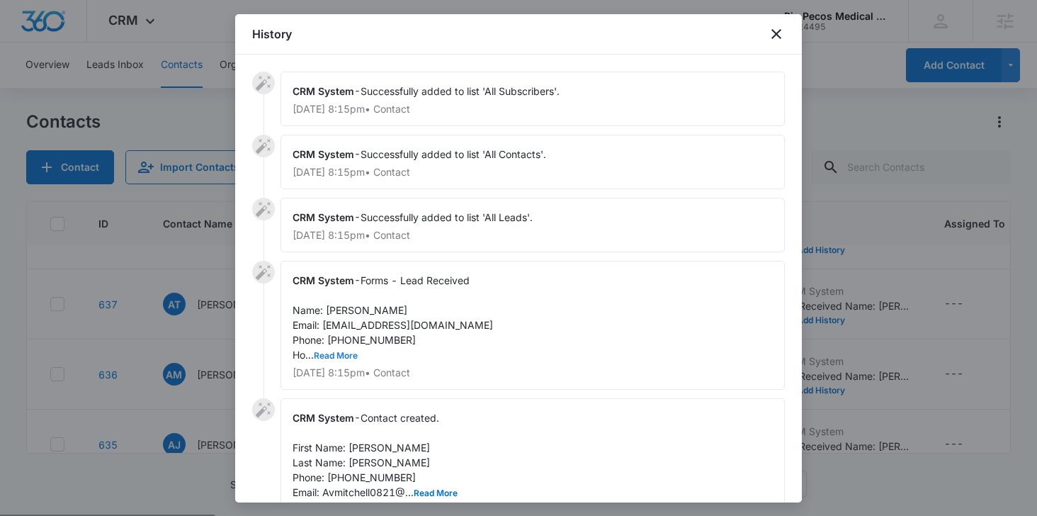
click at [334, 353] on button "Read More" at bounding box center [336, 355] width 44 height 9
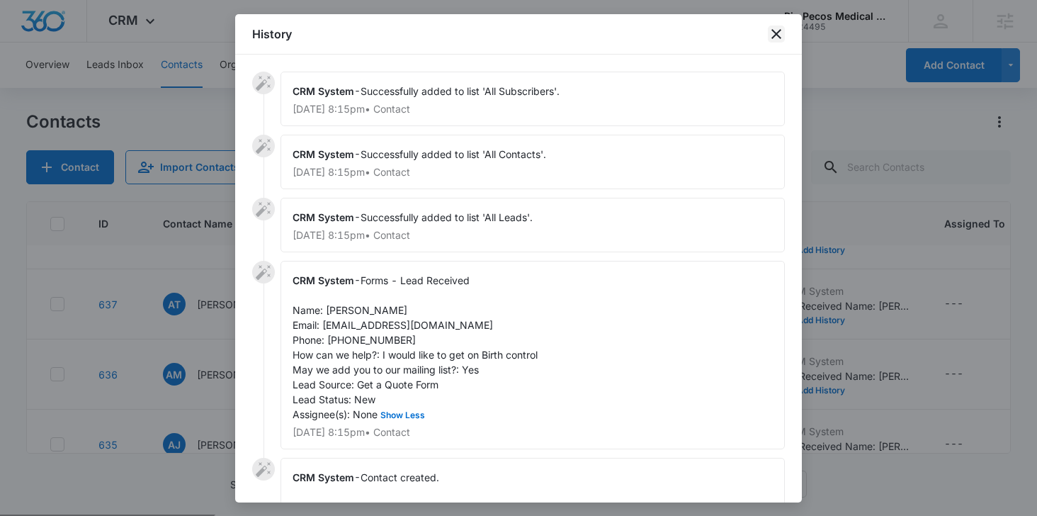
click at [778, 35] on icon "close" at bounding box center [777, 34] width 10 height 10
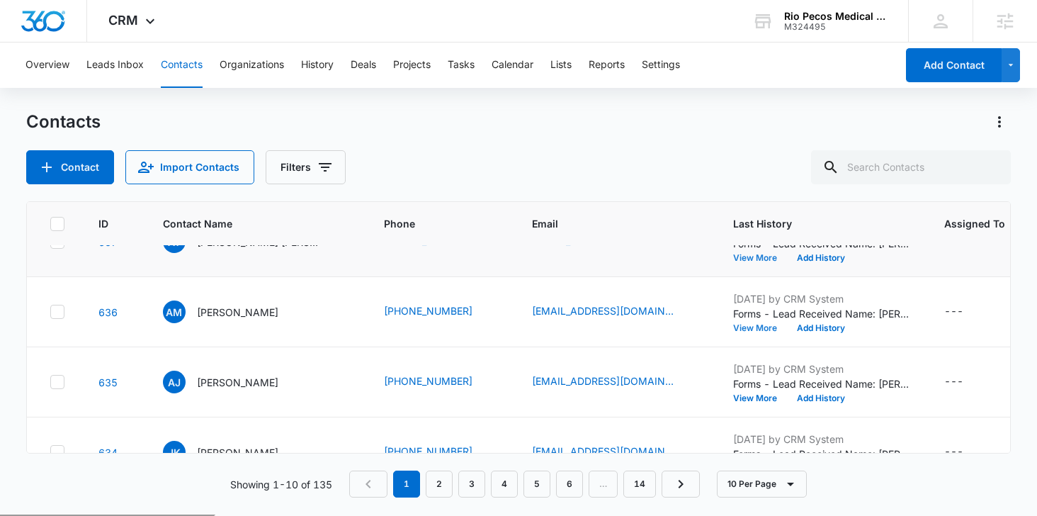
scroll to position [325, 0]
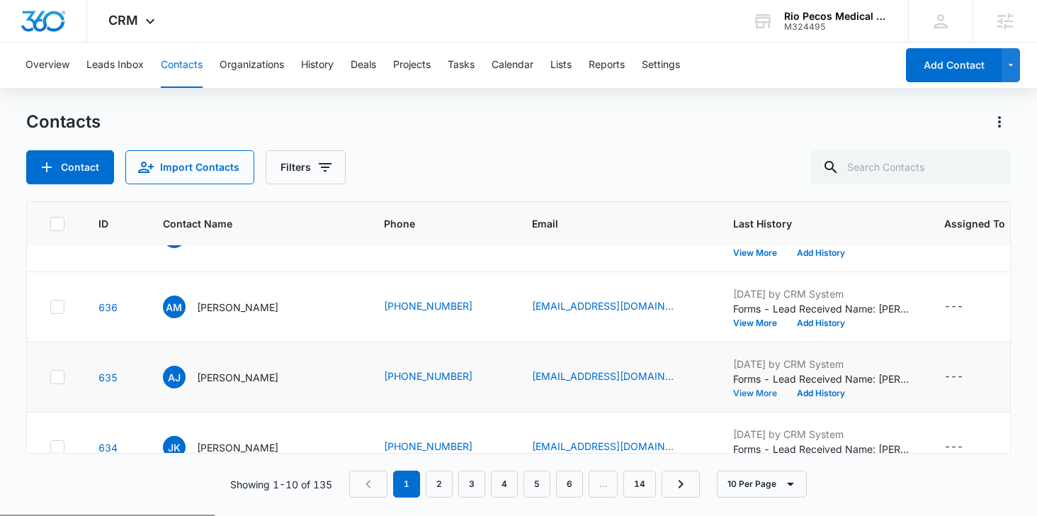
click at [733, 395] on button "View More" at bounding box center [760, 393] width 54 height 9
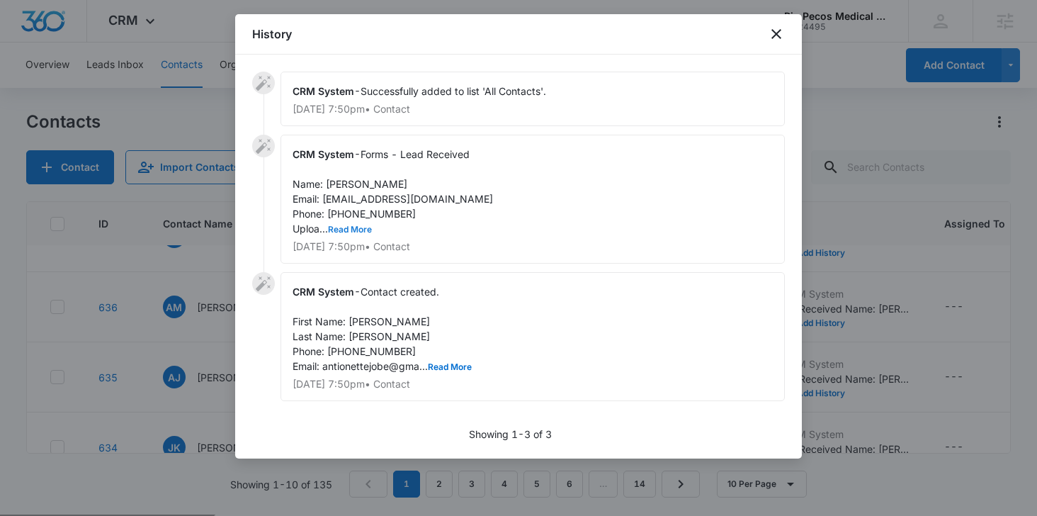
click at [361, 226] on button "Read More" at bounding box center [350, 229] width 44 height 9
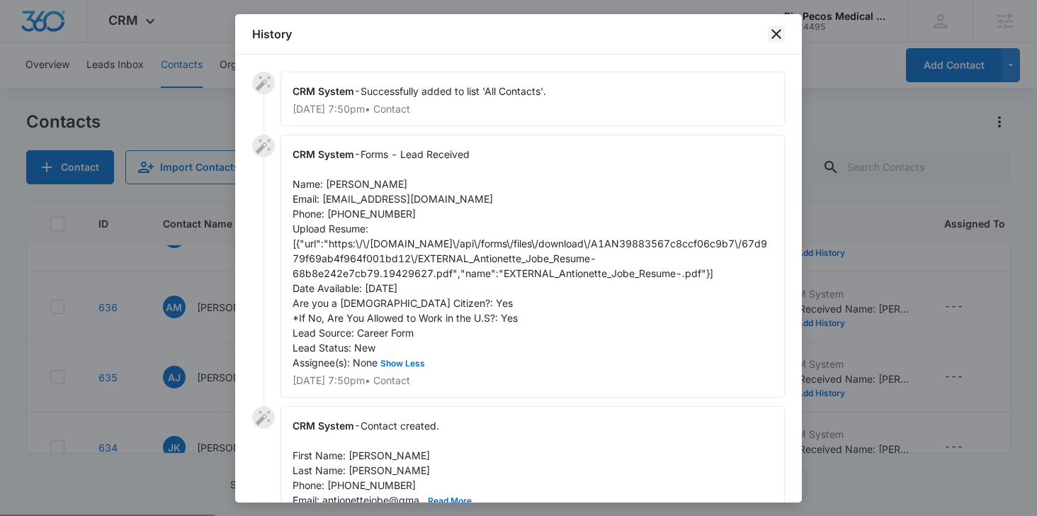
click at [781, 38] on icon "close" at bounding box center [777, 34] width 10 height 10
